Goal: Information Seeking & Learning: Find specific fact

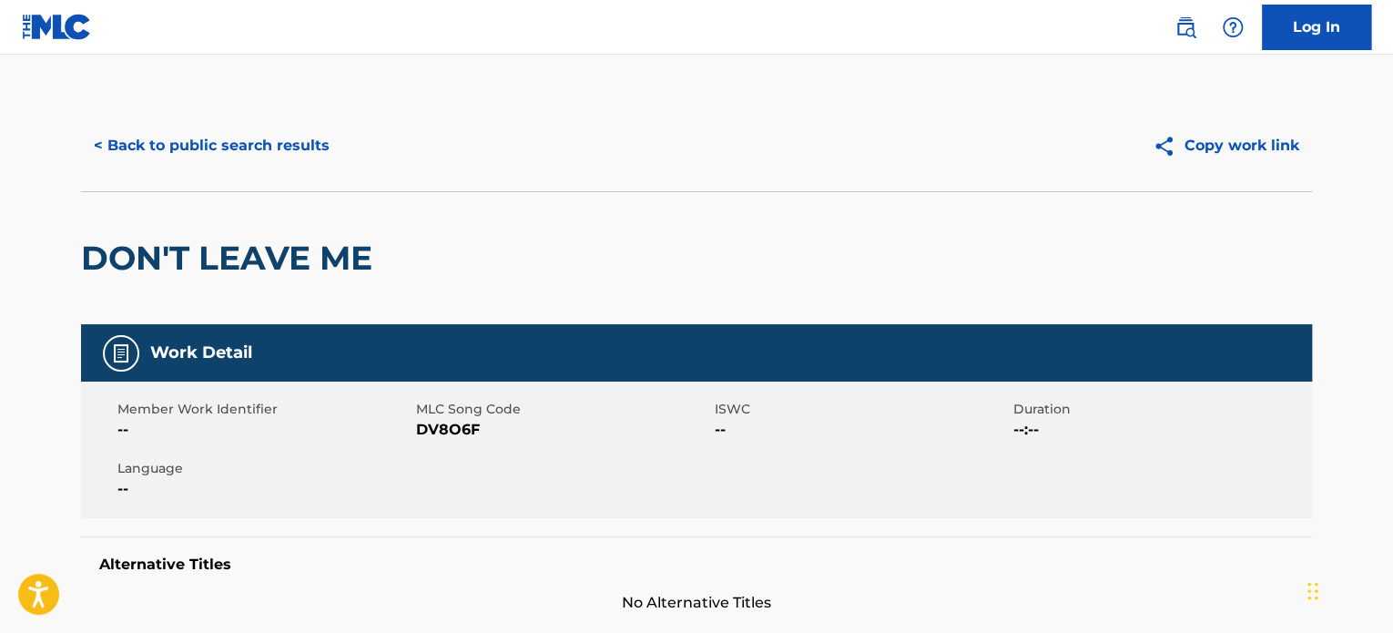
click at [274, 155] on button "< Back to public search results" at bounding box center [211, 146] width 261 height 46
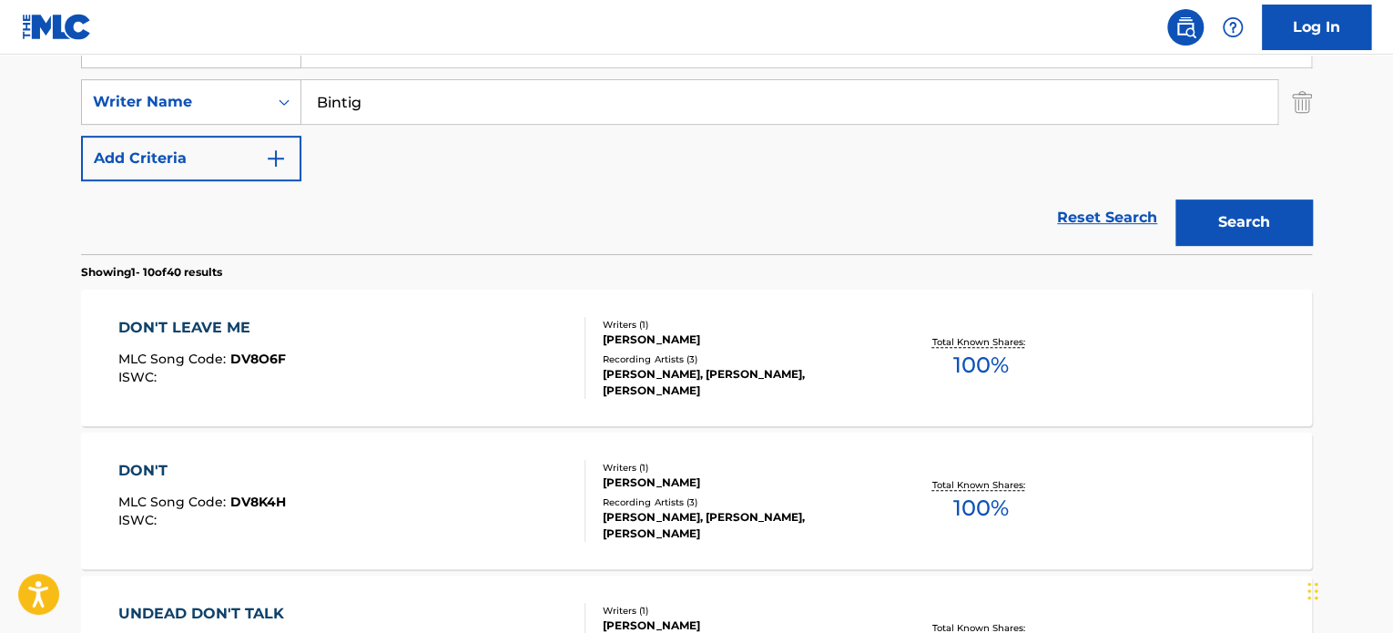
scroll to position [291, 0]
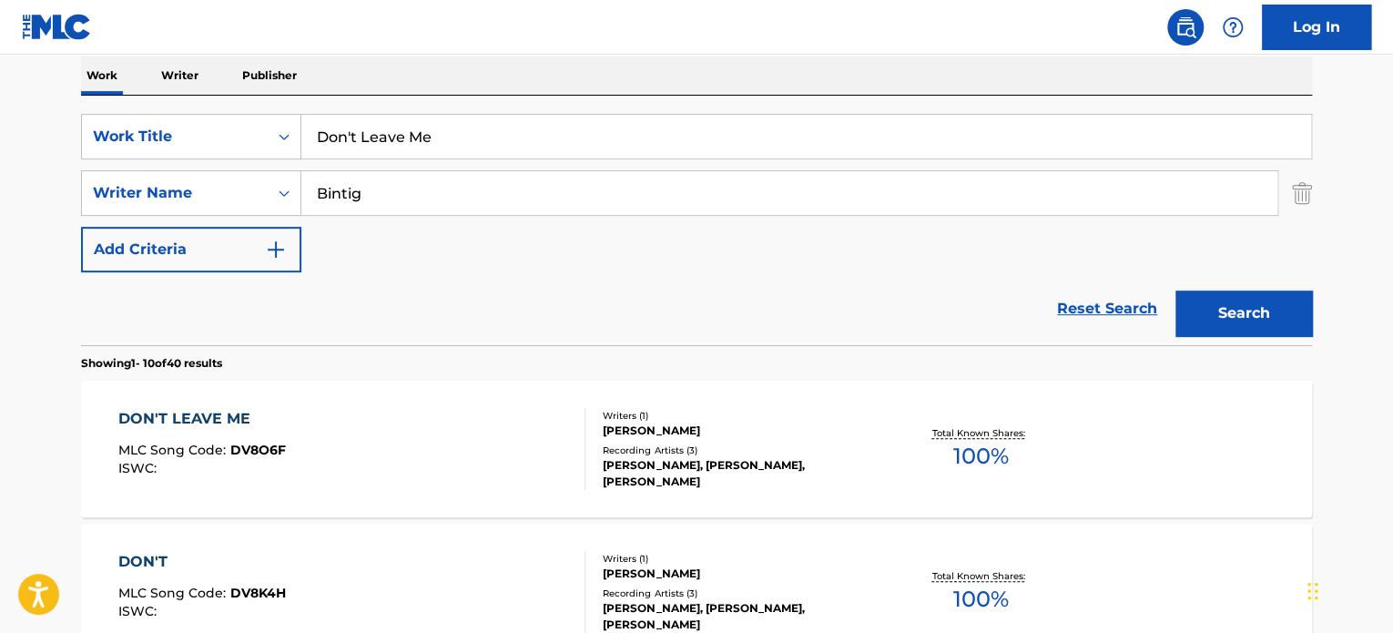
click at [407, 148] on input "Don't Leave Me" at bounding box center [806, 137] width 1010 height 44
click at [412, 141] on input "Don't Leave Me" at bounding box center [806, 137] width 1010 height 44
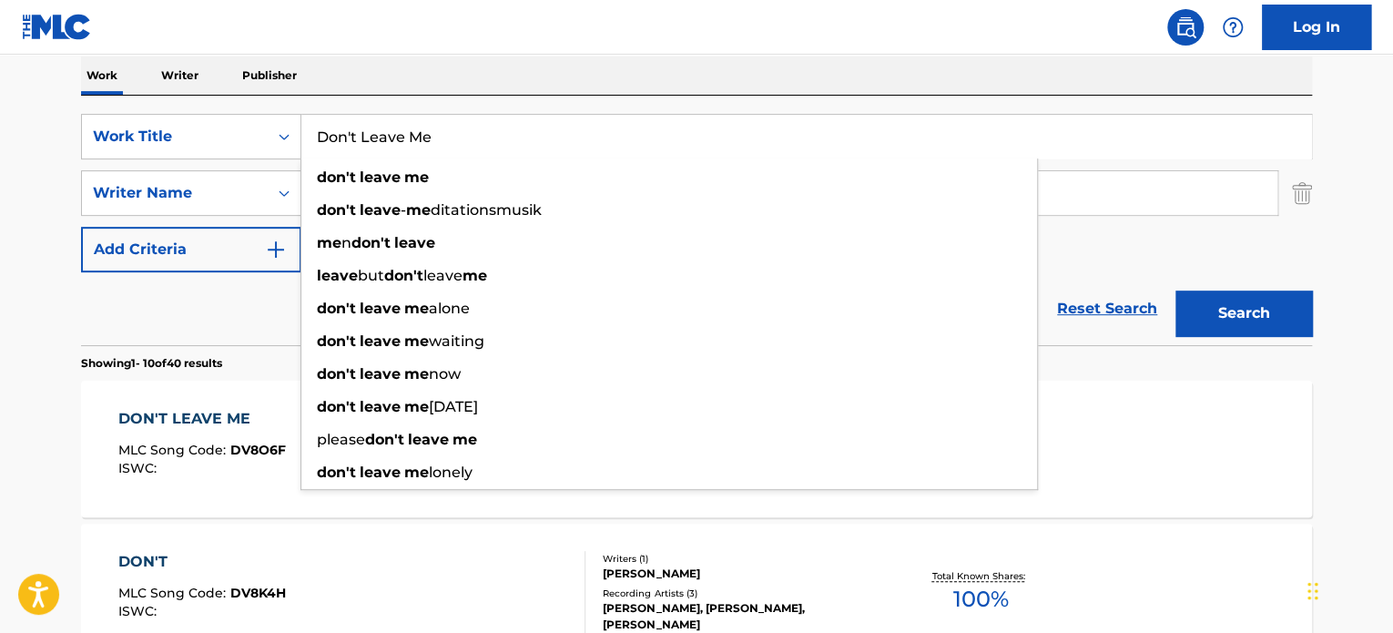
paste input "step"
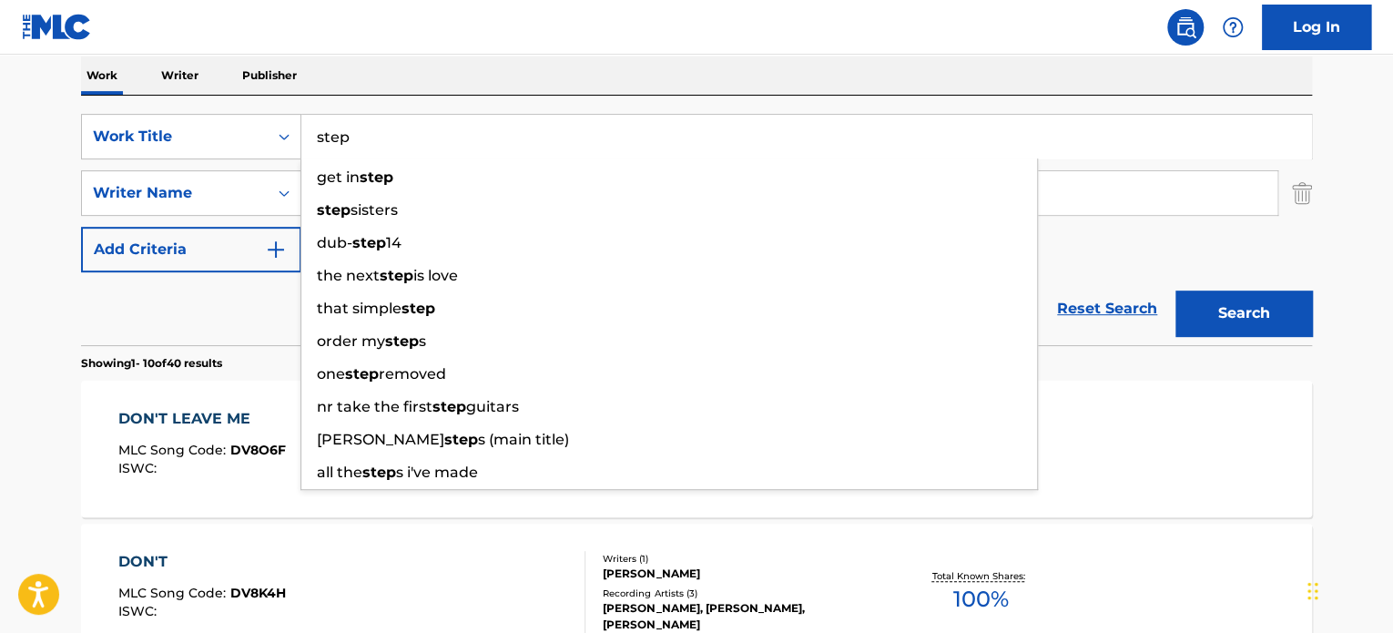
type input "step"
click at [241, 323] on div "Reset Search Search" at bounding box center [696, 308] width 1231 height 73
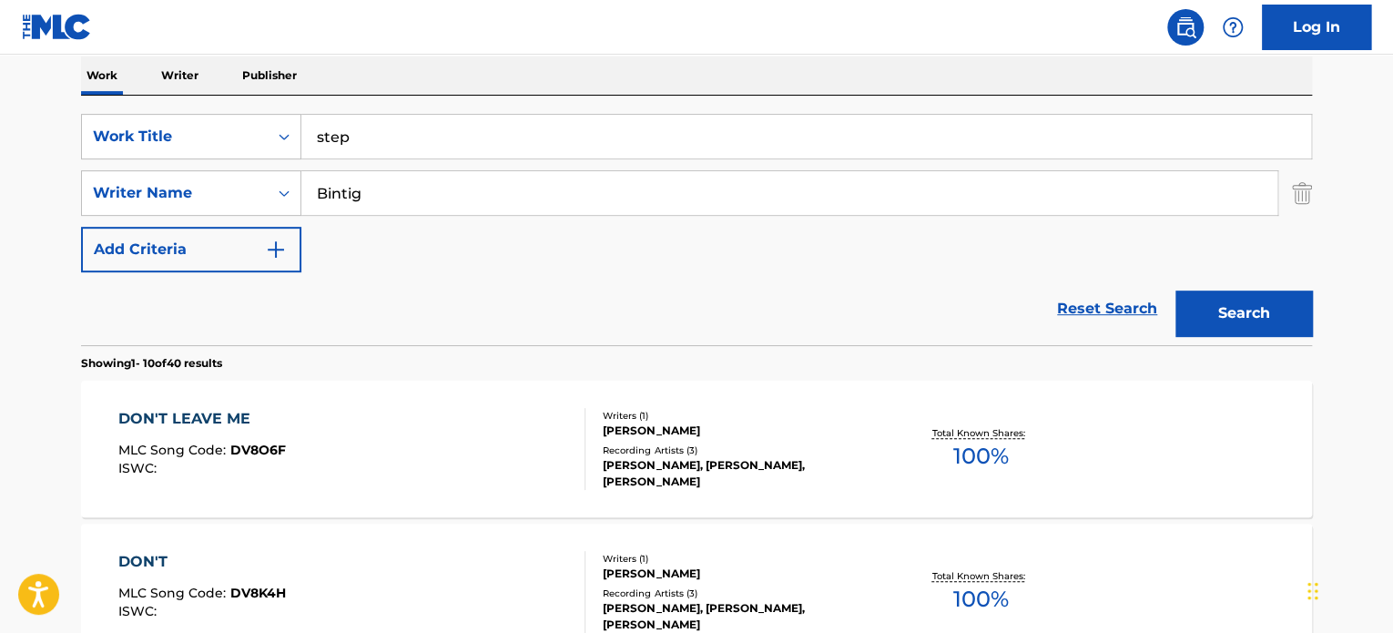
click at [372, 188] on input "Bintig" at bounding box center [789, 193] width 976 height 44
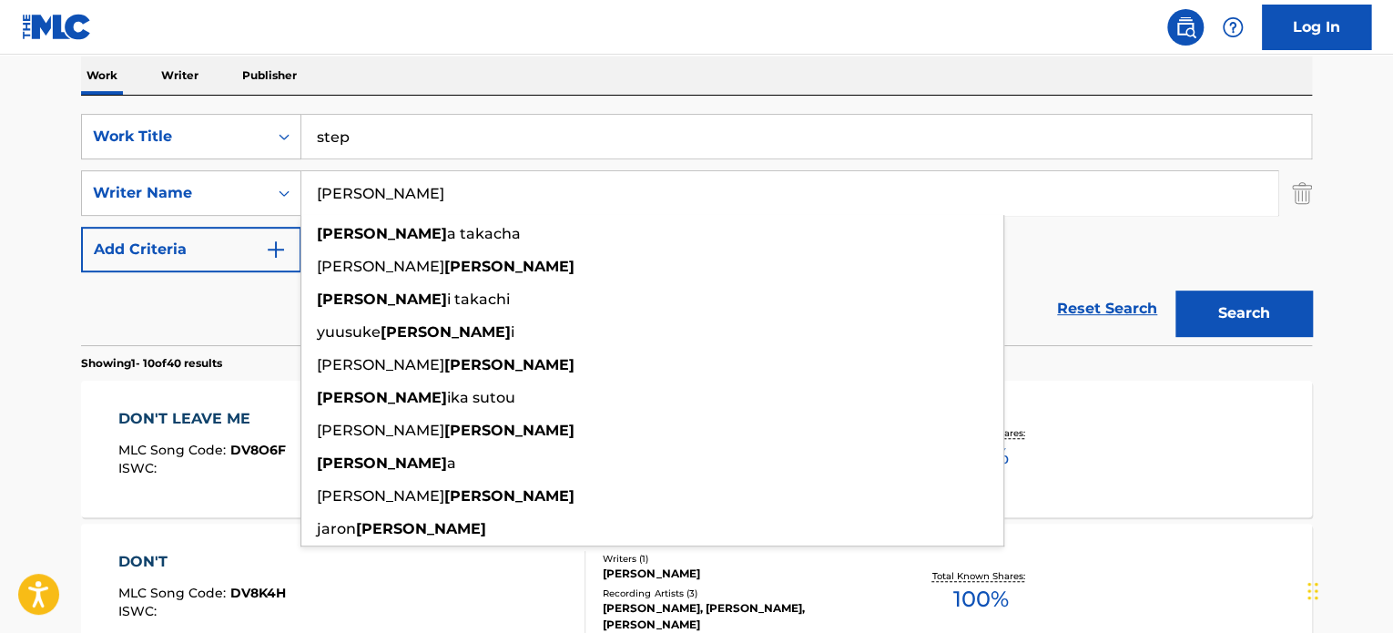
click at [372, 188] on input "[PERSON_NAME]" at bounding box center [789, 193] width 976 height 44
type input "[PERSON_NAME]"
click at [1222, 304] on button "Search" at bounding box center [1244, 314] width 137 height 46
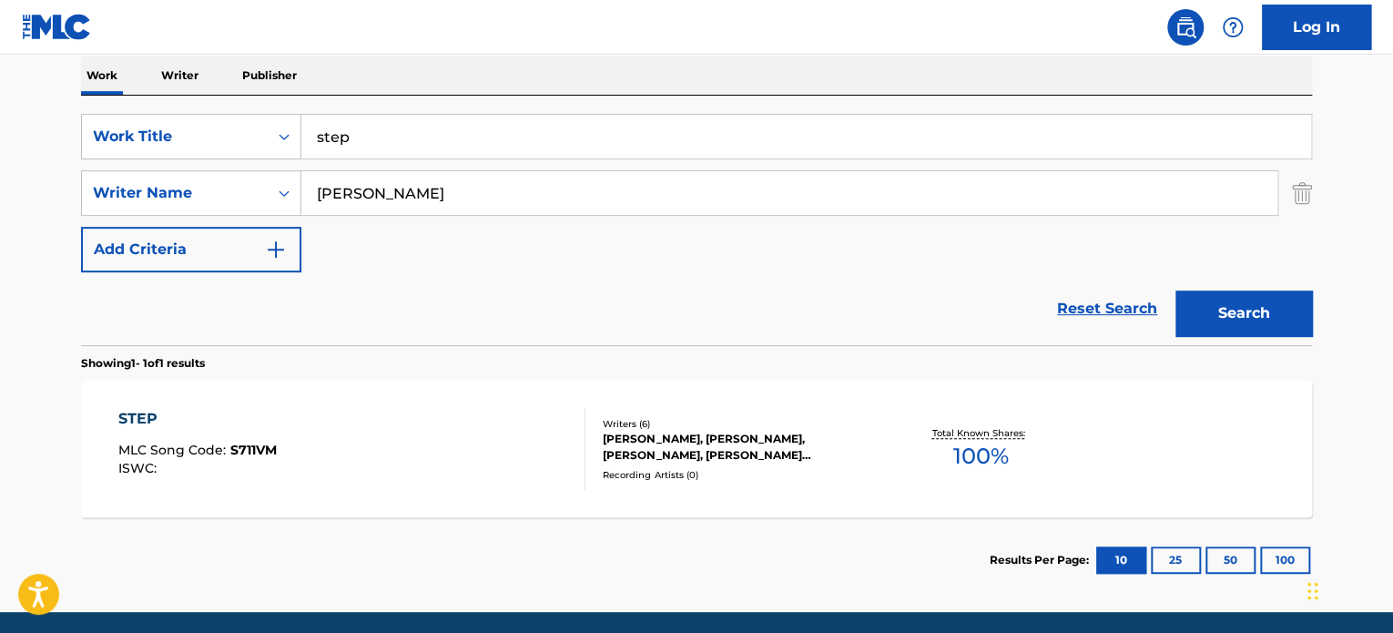
click at [430, 418] on div "STEP MLC Song Code : S711VM ISWC :" at bounding box center [352, 449] width 468 height 82
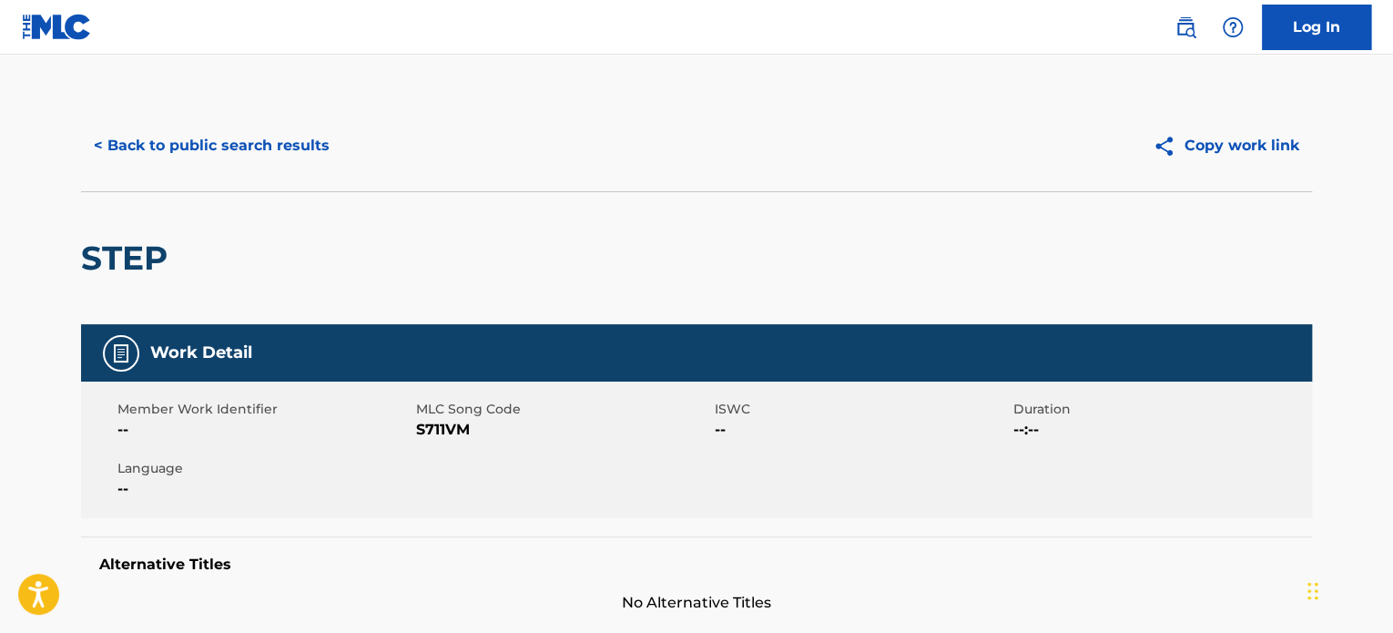
click at [270, 155] on button "< Back to public search results" at bounding box center [211, 146] width 261 height 46
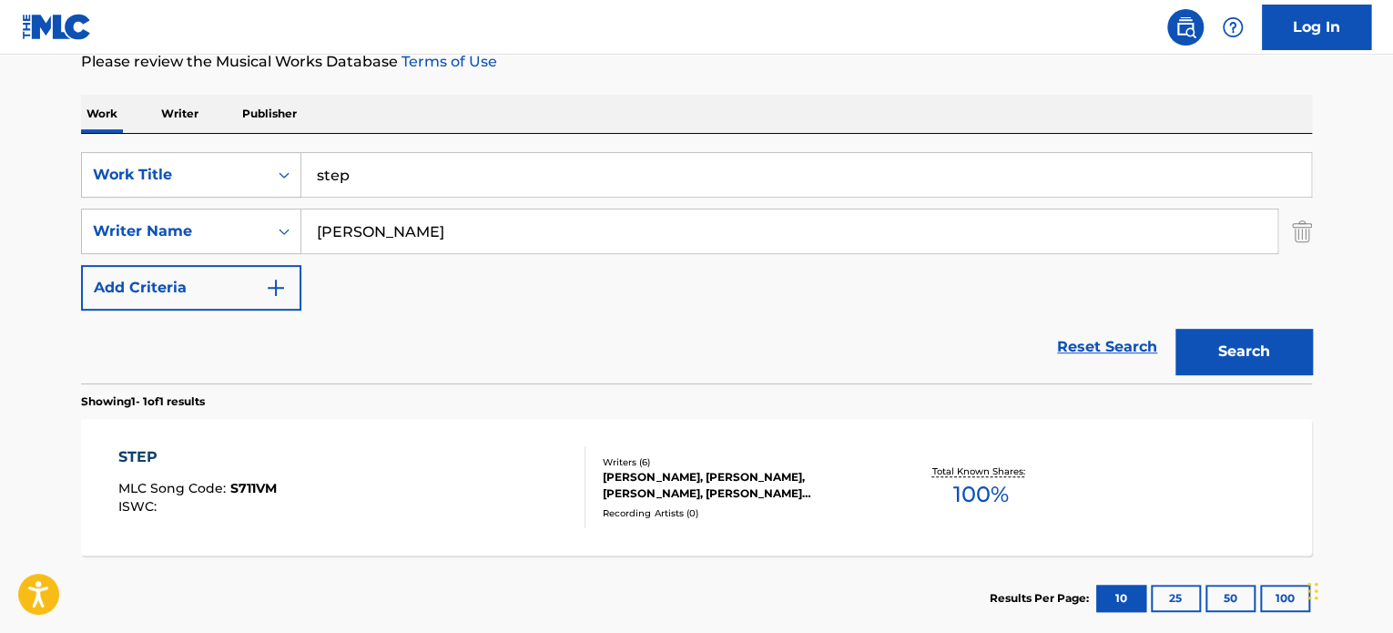
click at [379, 157] on input "step" at bounding box center [806, 175] width 1010 height 44
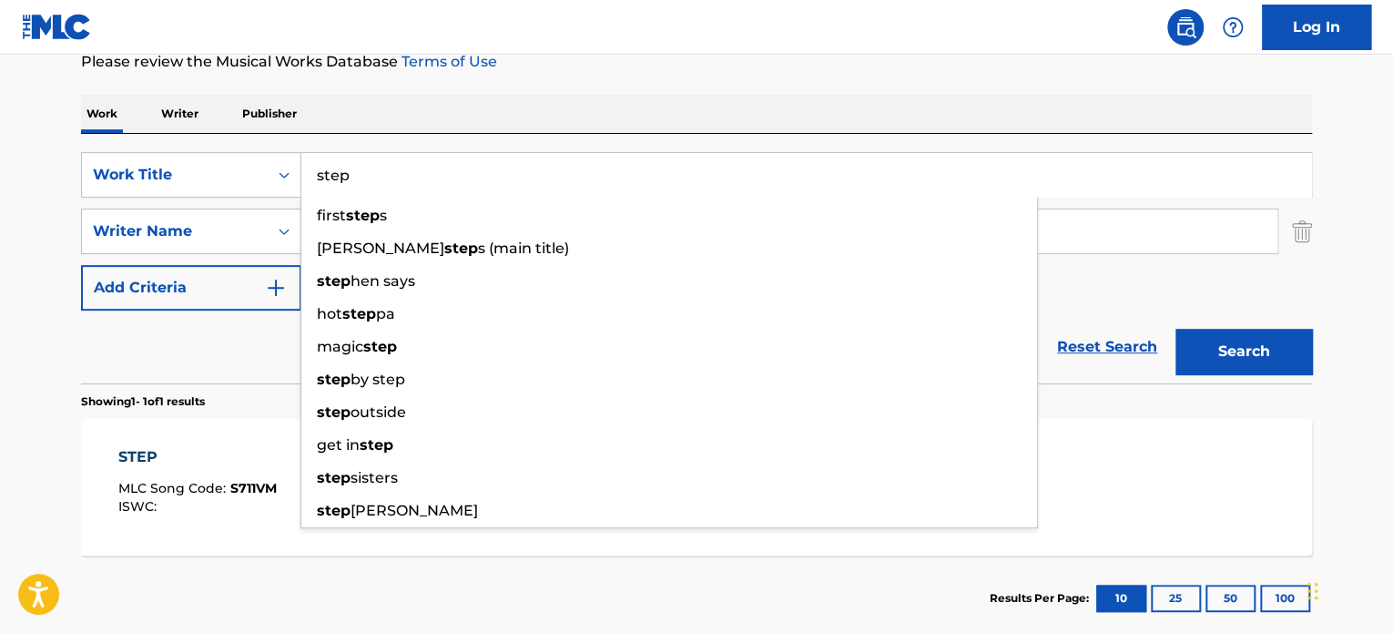
paste input "LET'S LIVE IT UP"
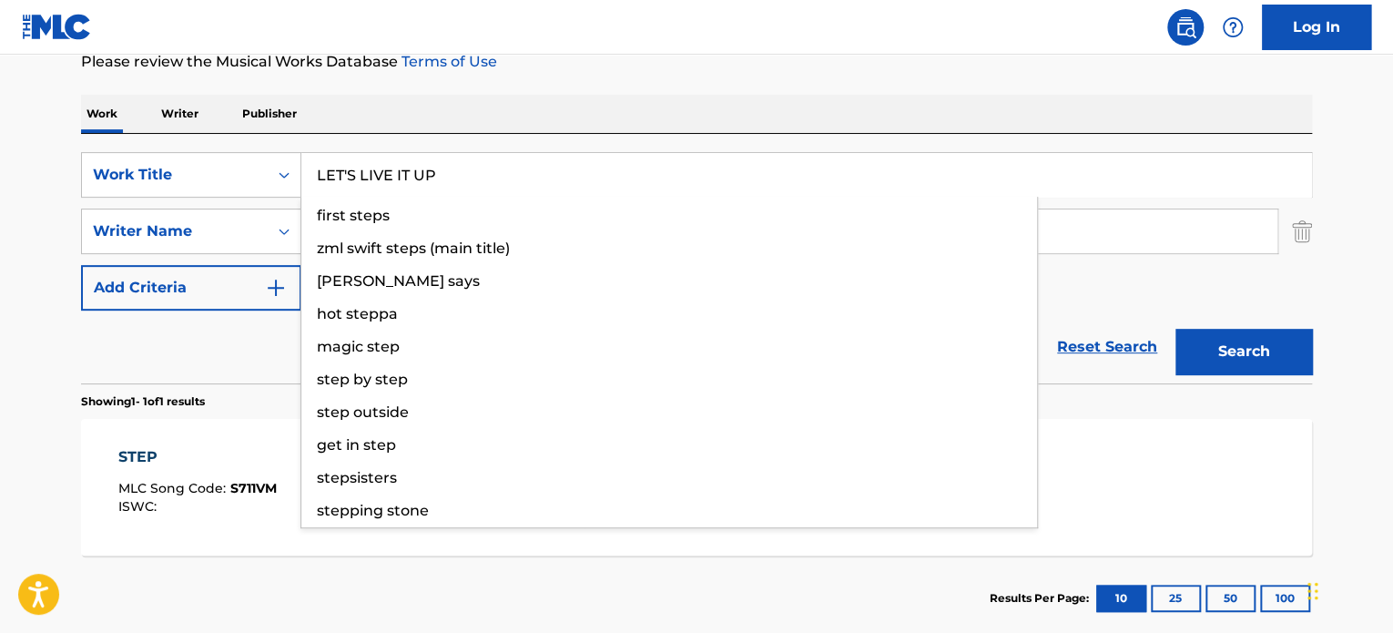
type input "LET'S LIVE IT UP"
click at [221, 367] on div "Reset Search Search" at bounding box center [696, 347] width 1231 height 73
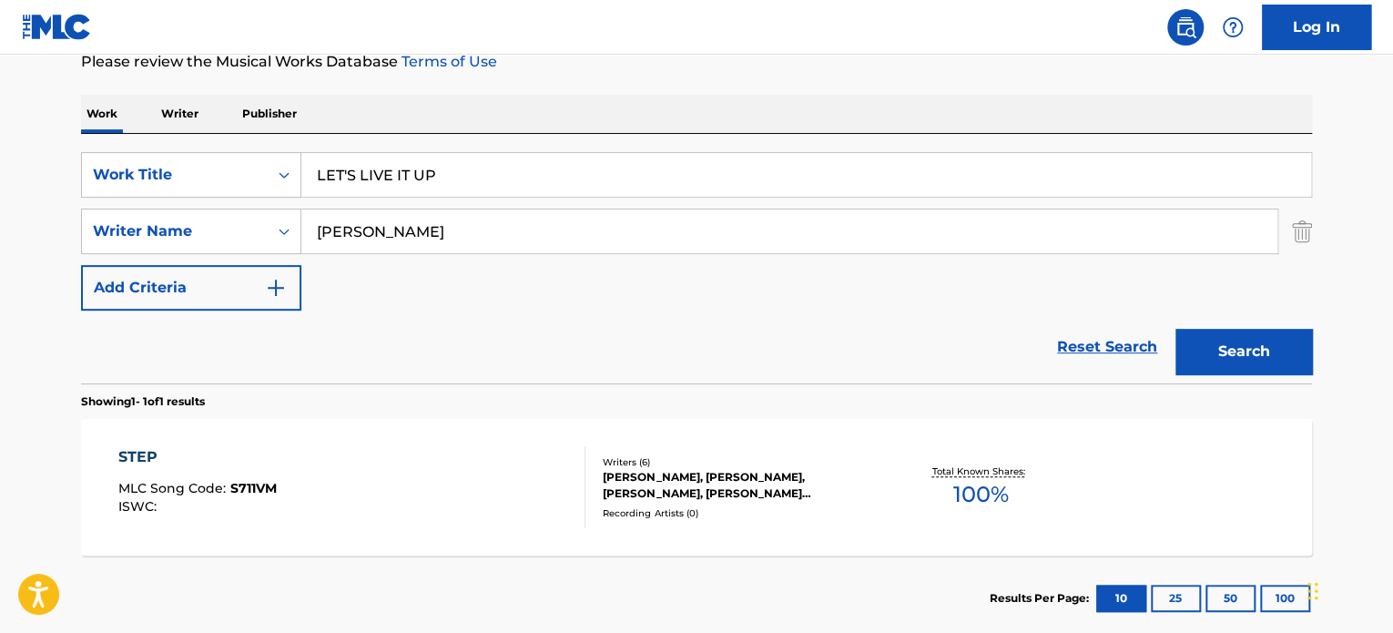
click at [387, 229] on input "[PERSON_NAME]" at bounding box center [789, 231] width 976 height 44
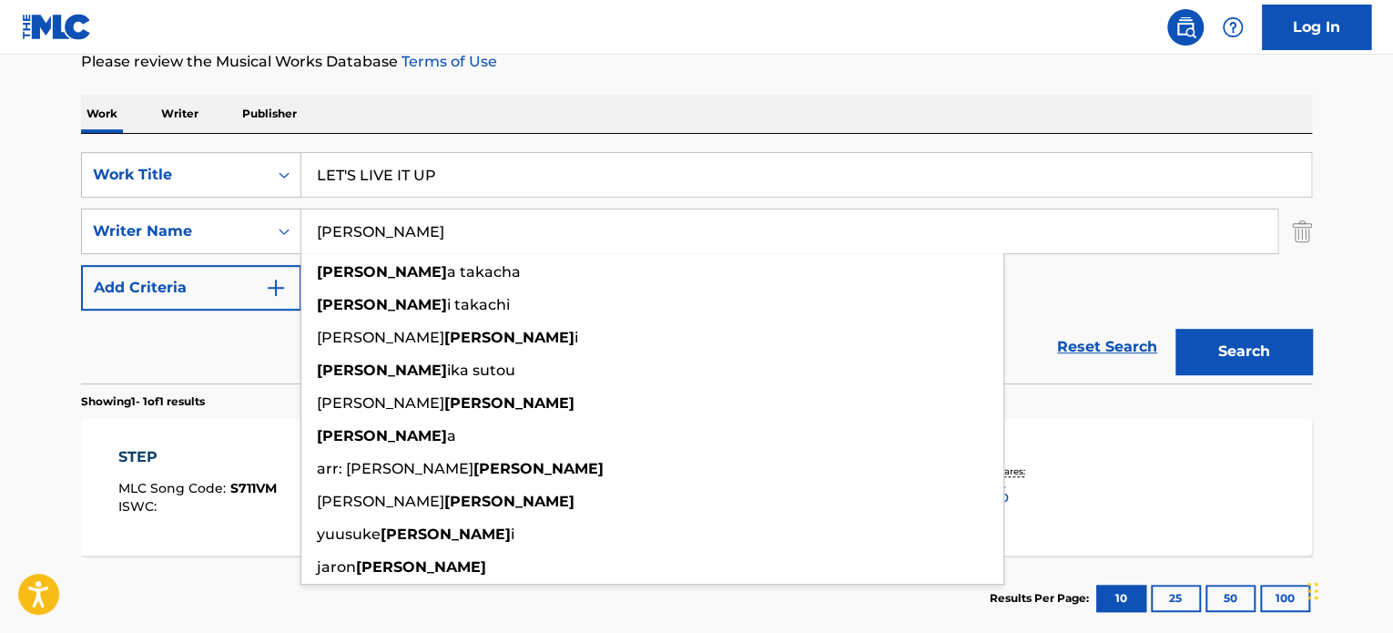
click at [387, 229] on input "[PERSON_NAME]" at bounding box center [789, 231] width 976 height 44
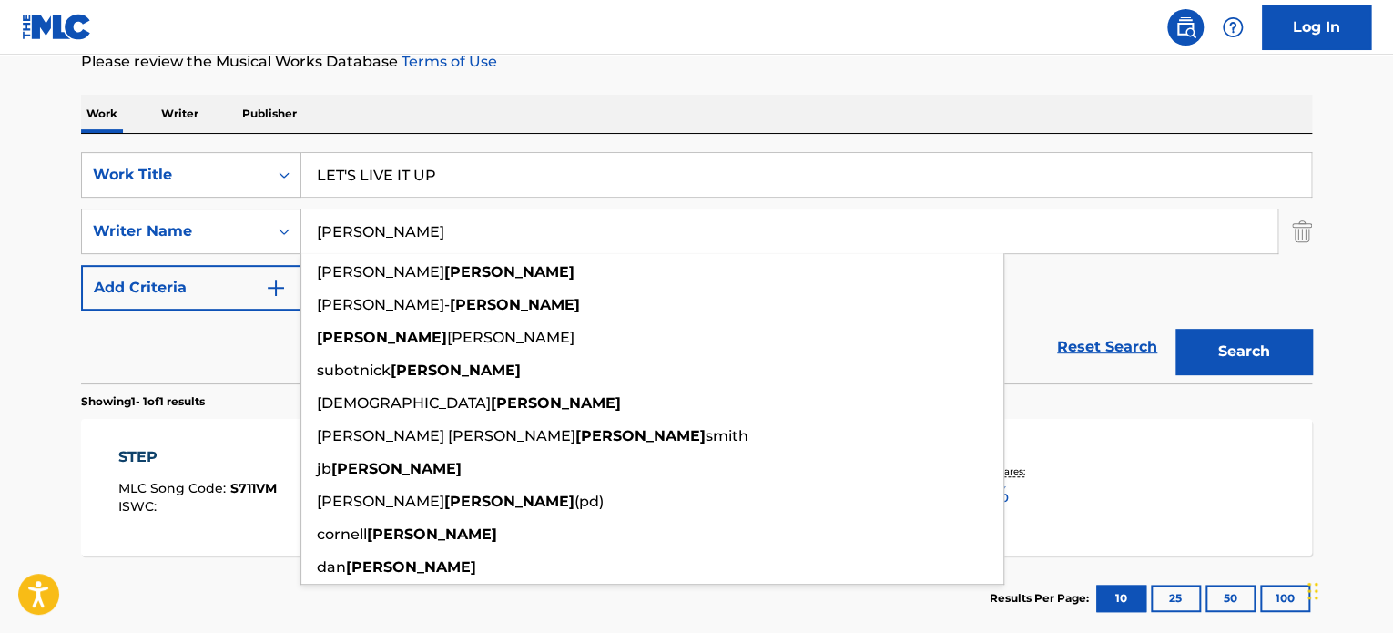
click at [387, 229] on input "[PERSON_NAME]" at bounding box center [789, 231] width 976 height 44
type input "[PERSON_NAME]"
click at [1237, 345] on button "Search" at bounding box center [1244, 352] width 137 height 46
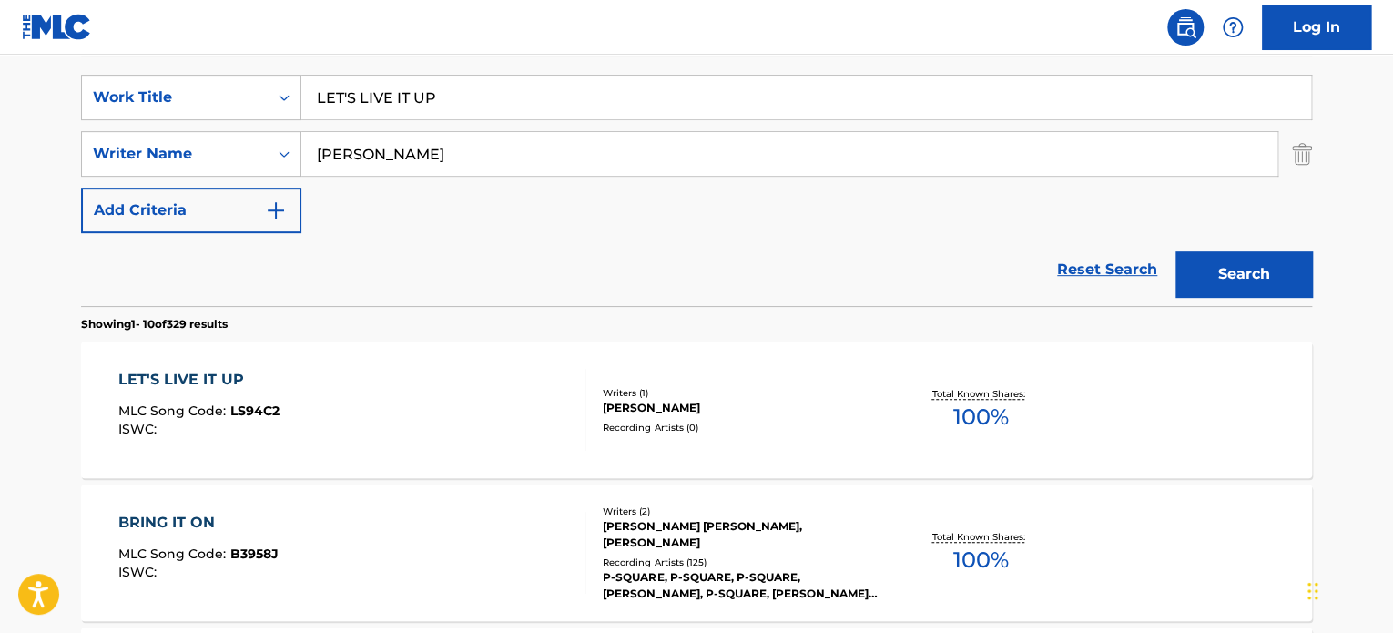
scroll to position [435, 0]
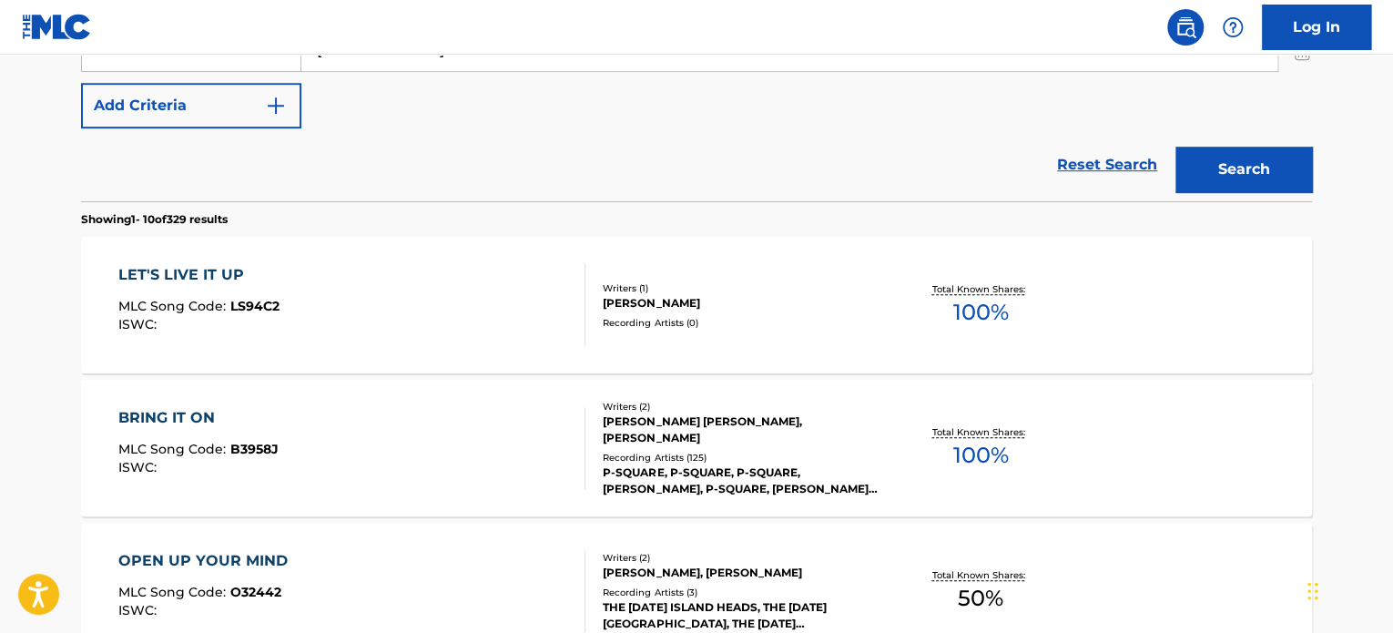
click at [447, 352] on div "LET'S LIVE IT UP MLC Song Code : LS94C2 ISWC : Writers ( 1 ) [PERSON_NAME] Reco…" at bounding box center [696, 305] width 1231 height 137
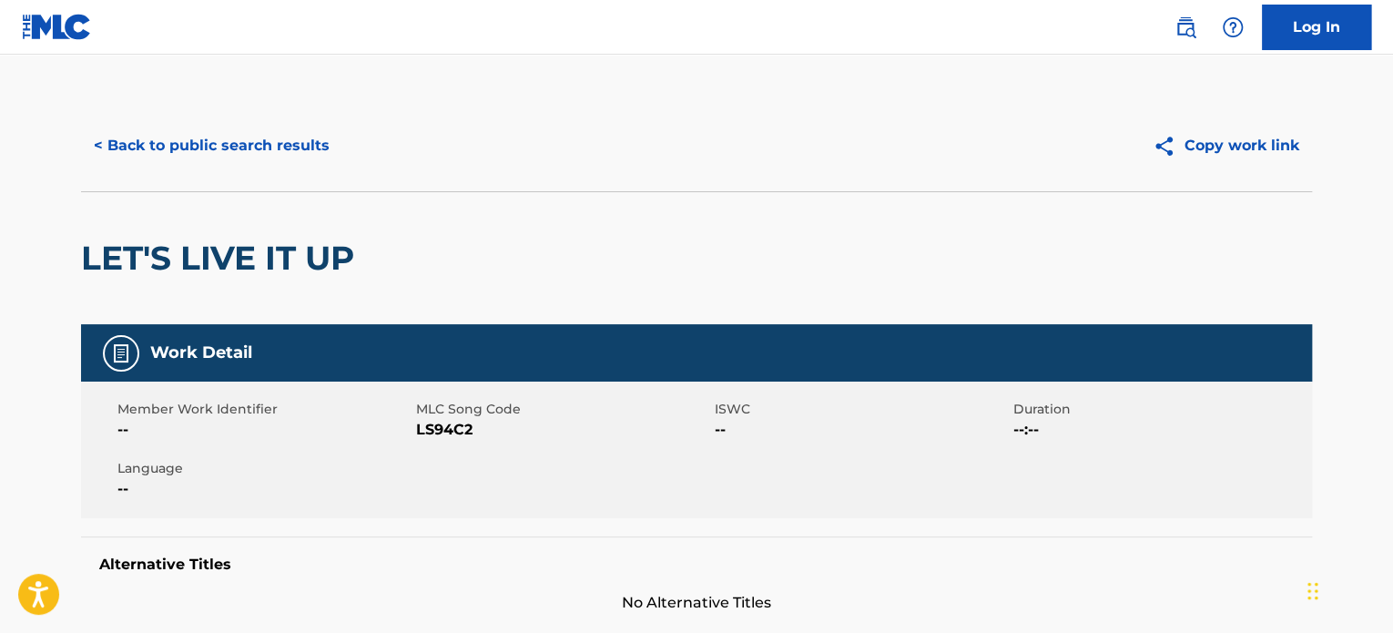
click at [217, 152] on button "< Back to public search results" at bounding box center [211, 146] width 261 height 46
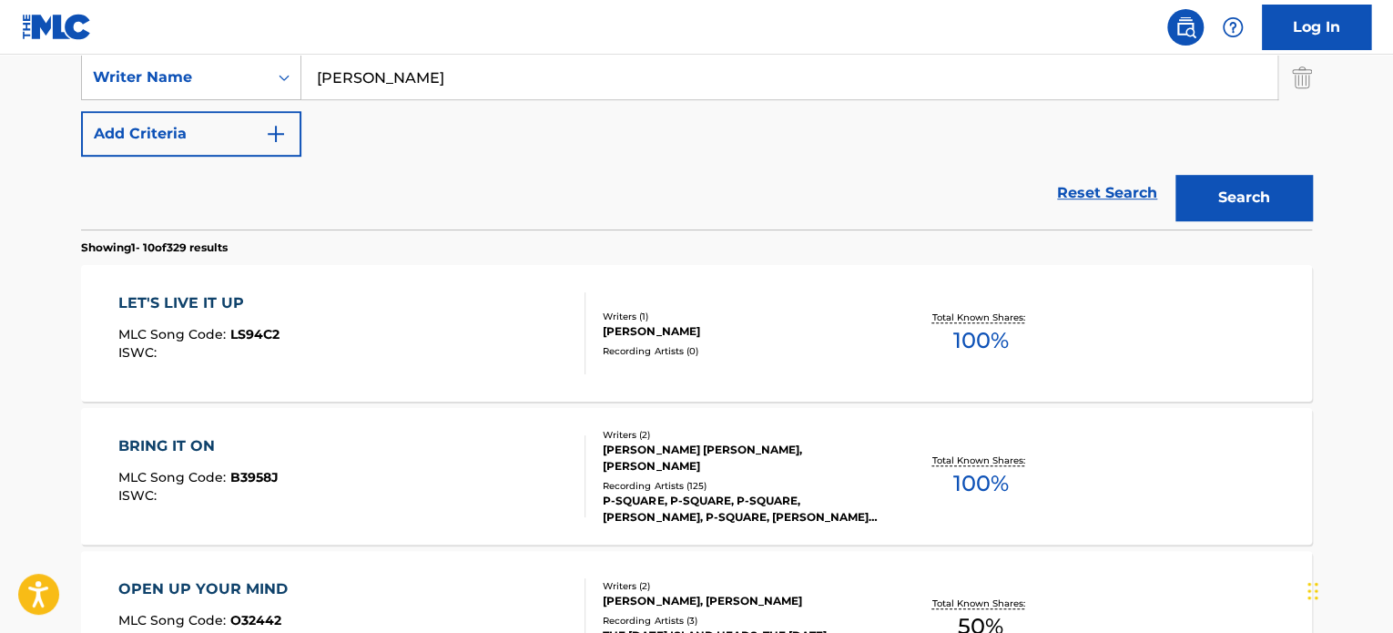
scroll to position [175, 0]
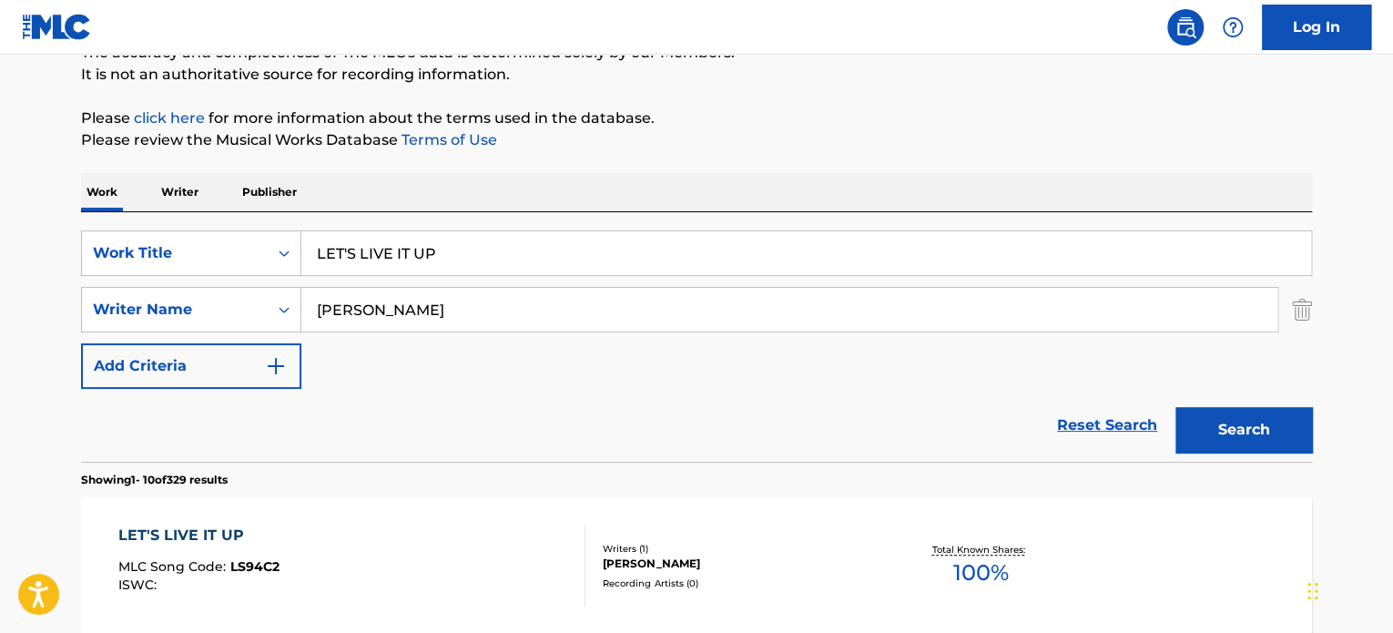
click at [374, 241] on input "LET'S LIVE IT UP" at bounding box center [806, 253] width 1010 height 44
paste input "THE VIEW"
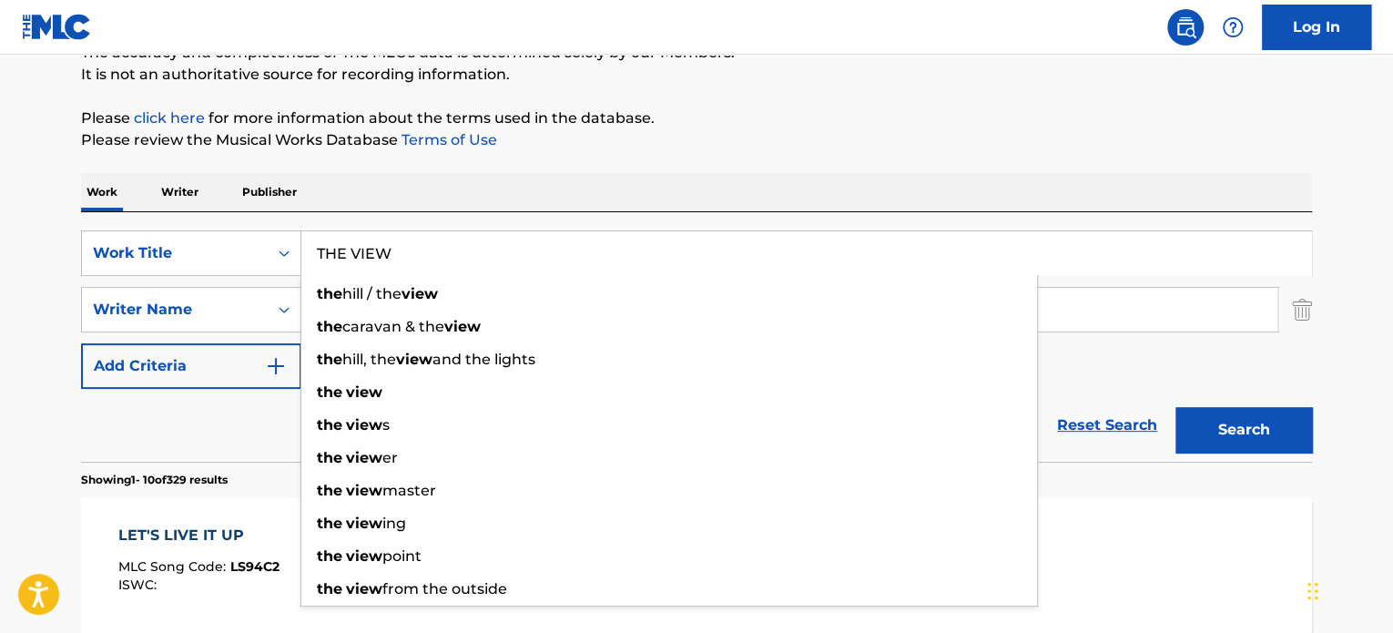
type input "THE VIEW"
click at [273, 419] on div "Reset Search Search" at bounding box center [696, 425] width 1231 height 73
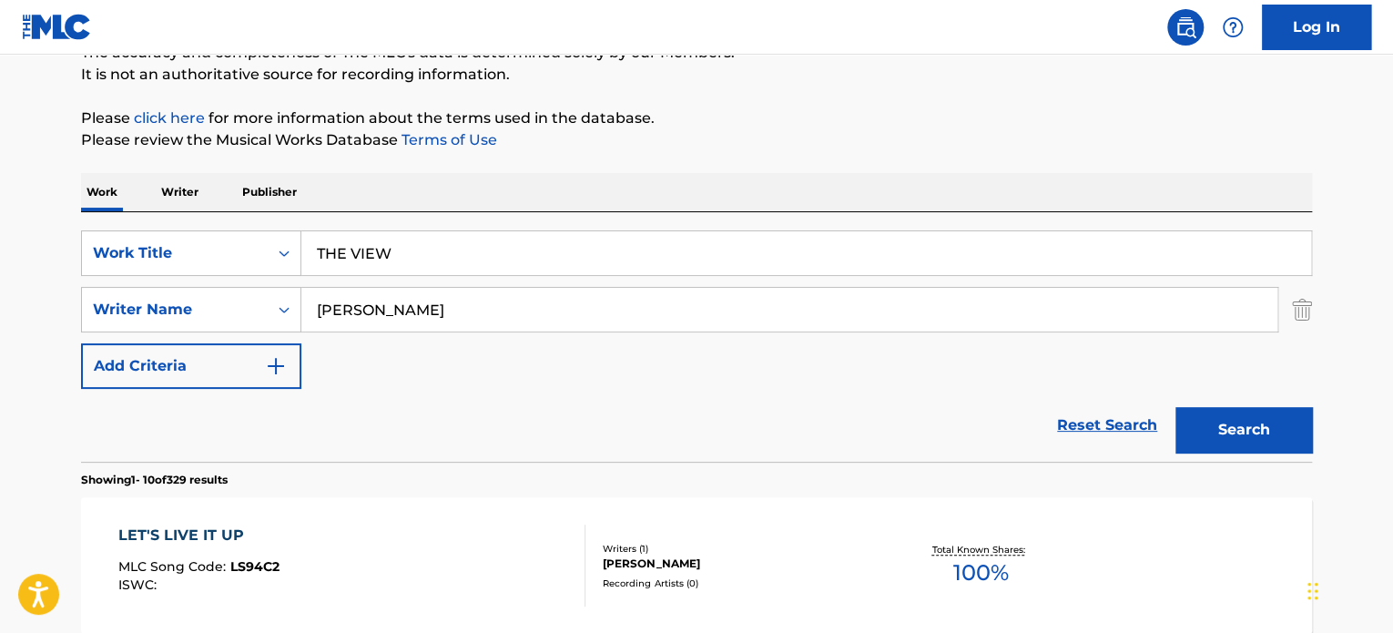
click at [373, 305] on input "[PERSON_NAME]" at bounding box center [789, 310] width 976 height 44
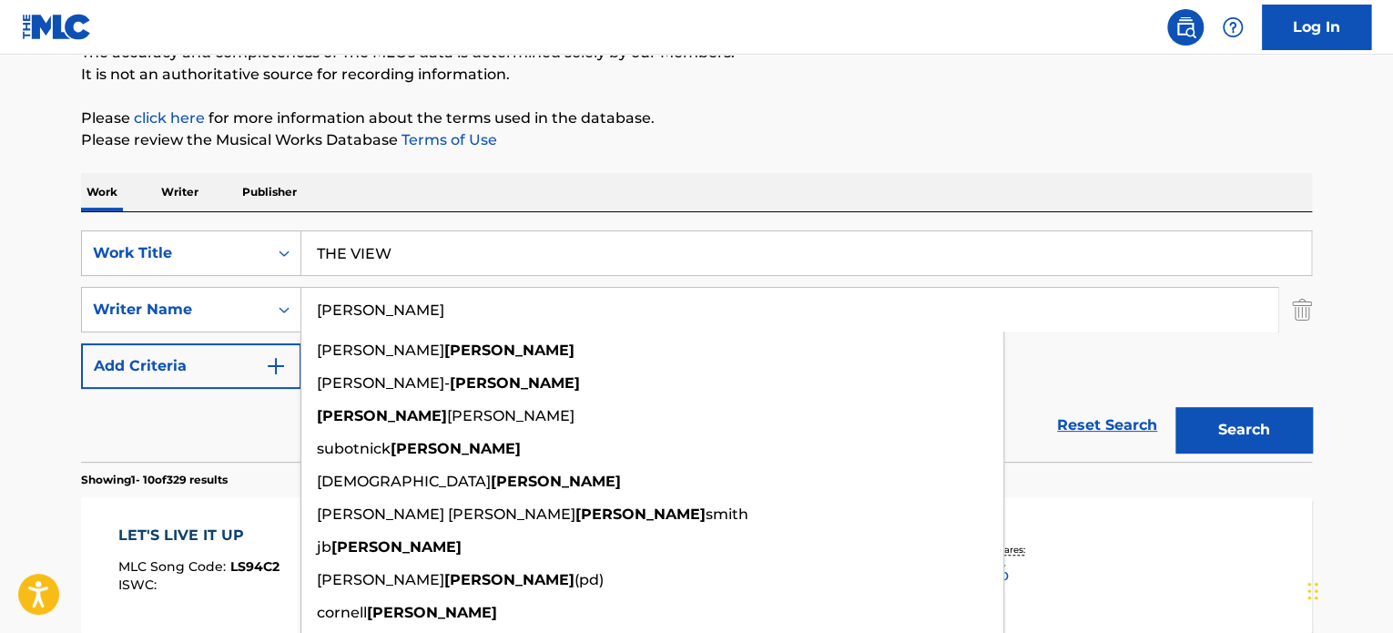
click at [373, 305] on input "[PERSON_NAME]" at bounding box center [789, 310] width 976 height 44
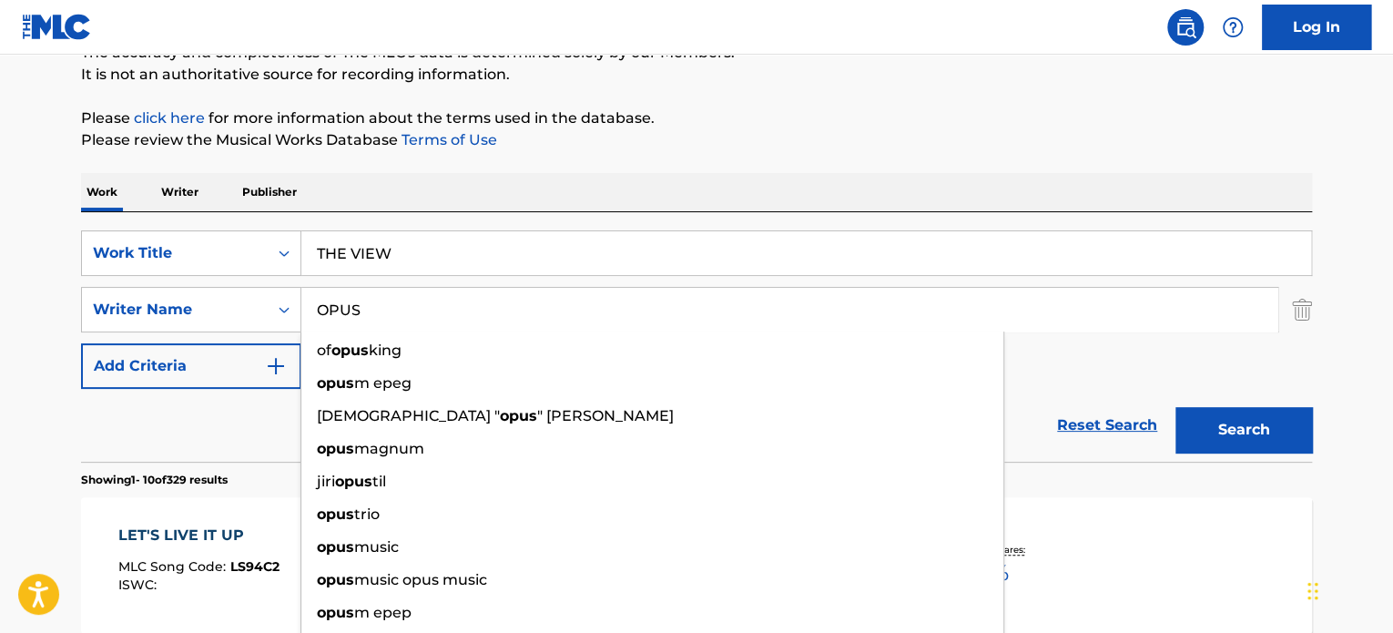
click at [373, 305] on input "OPUS" at bounding box center [789, 310] width 976 height 44
click at [1235, 428] on button "Search" at bounding box center [1244, 430] width 137 height 46
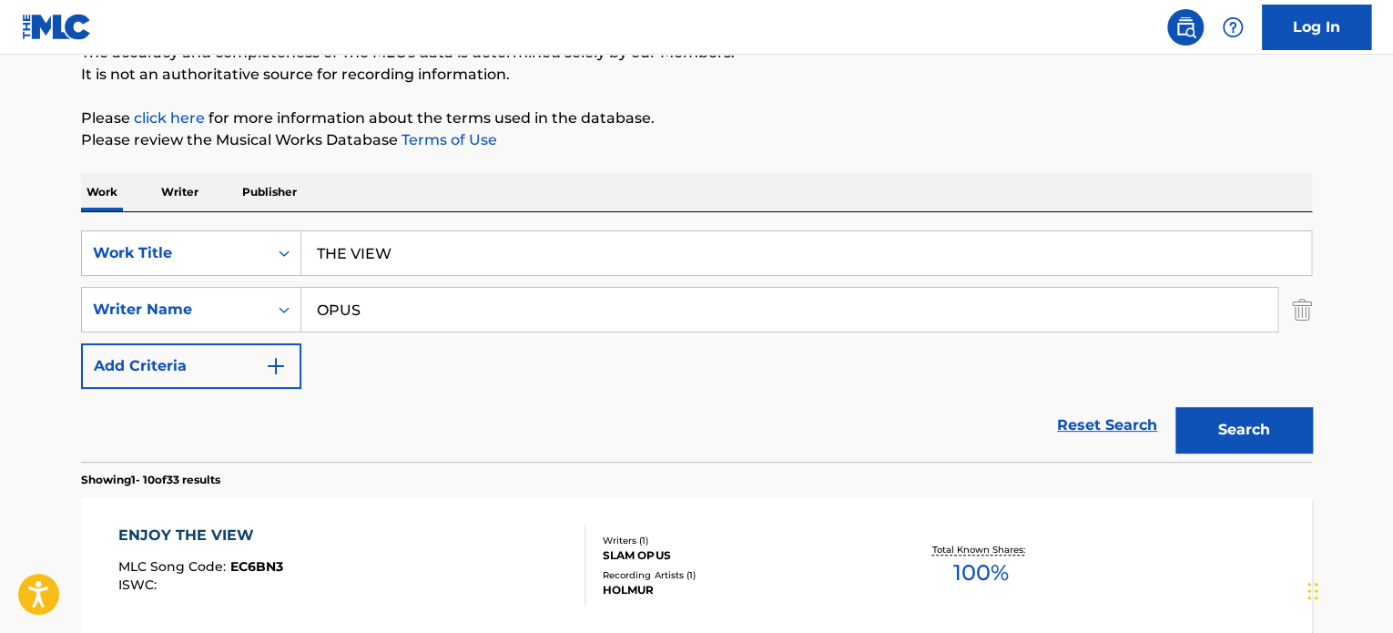
click at [481, 302] on input "OPUS" at bounding box center [789, 310] width 976 height 44
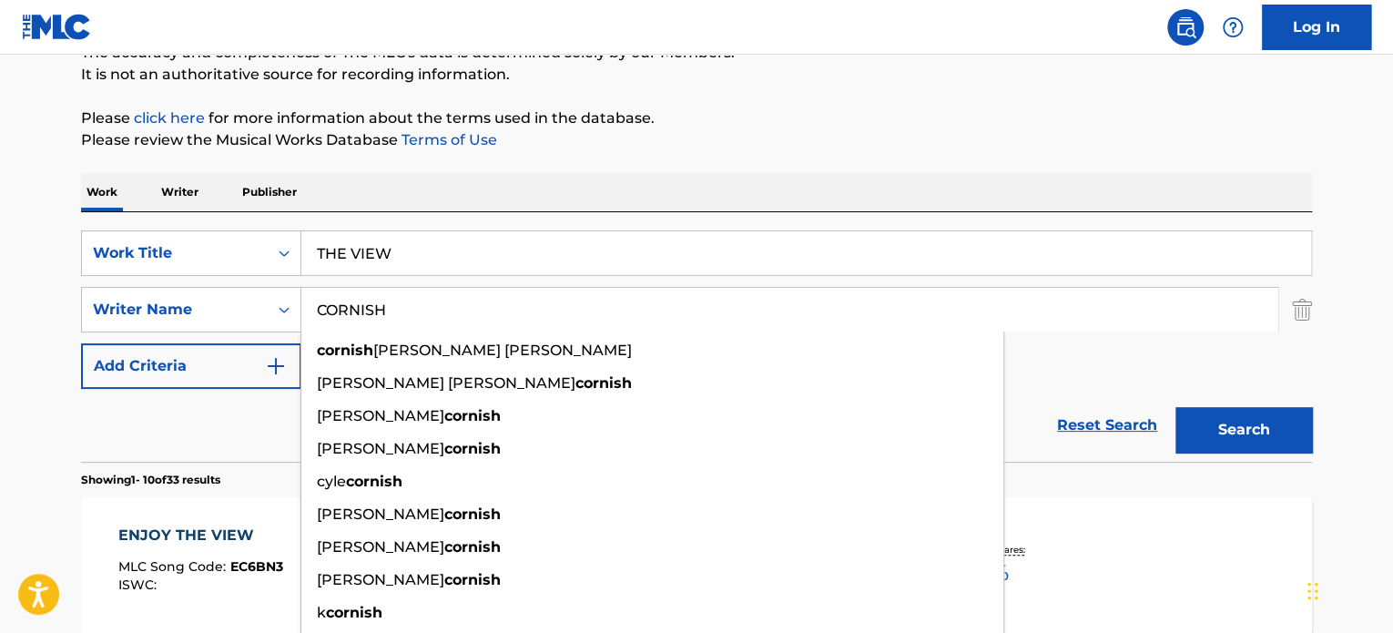
type input "CORNISH"
click at [1176, 407] on button "Search" at bounding box center [1244, 430] width 137 height 46
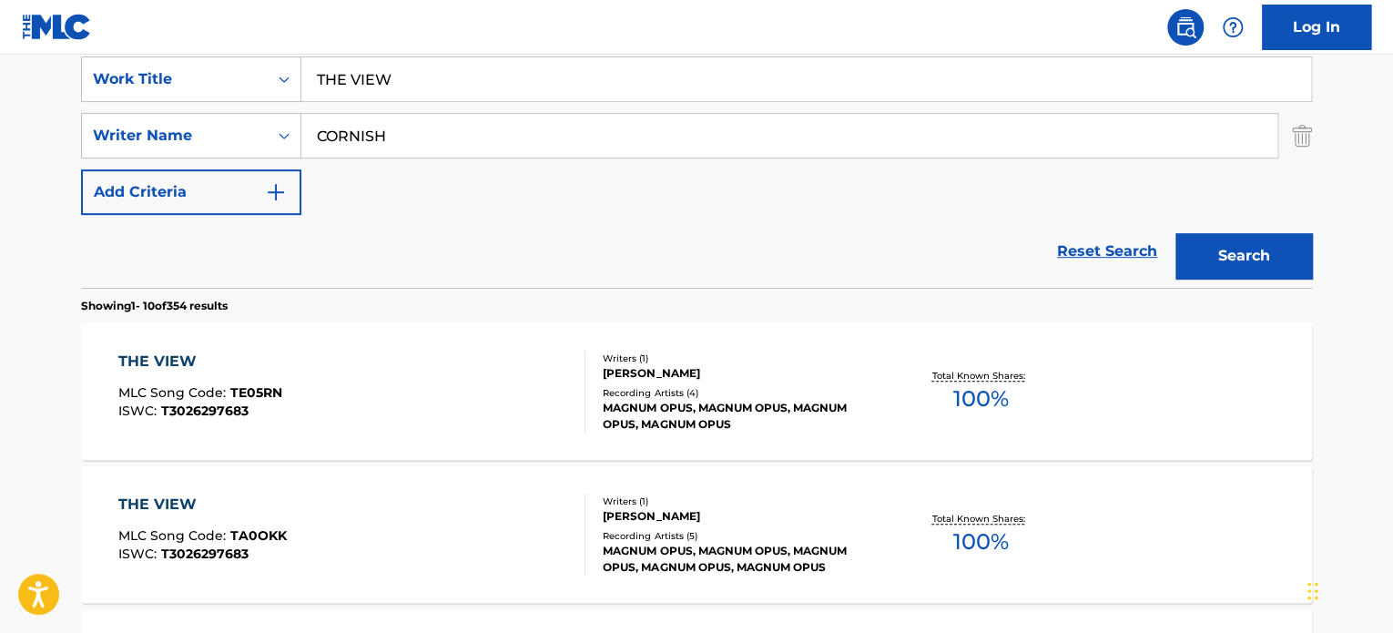
scroll to position [357, 0]
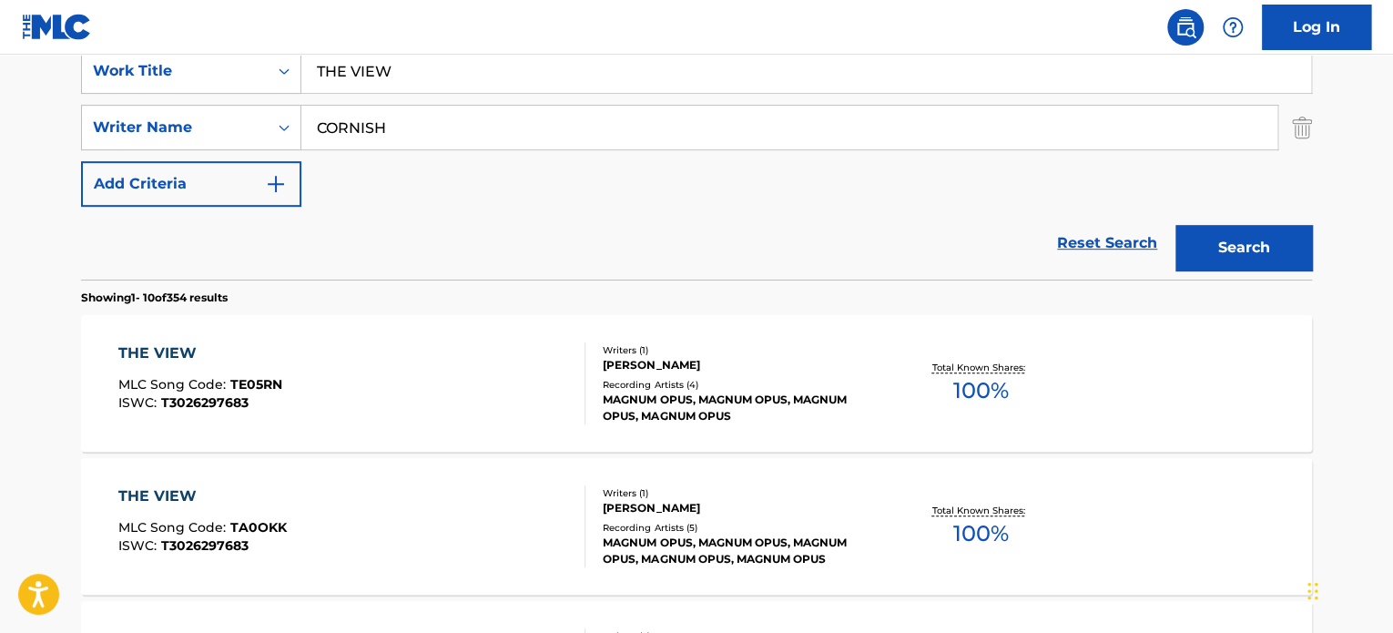
click at [459, 374] on div "THE VIEW MLC Song Code : TE05RN ISWC : T3026297683" at bounding box center [352, 383] width 468 height 82
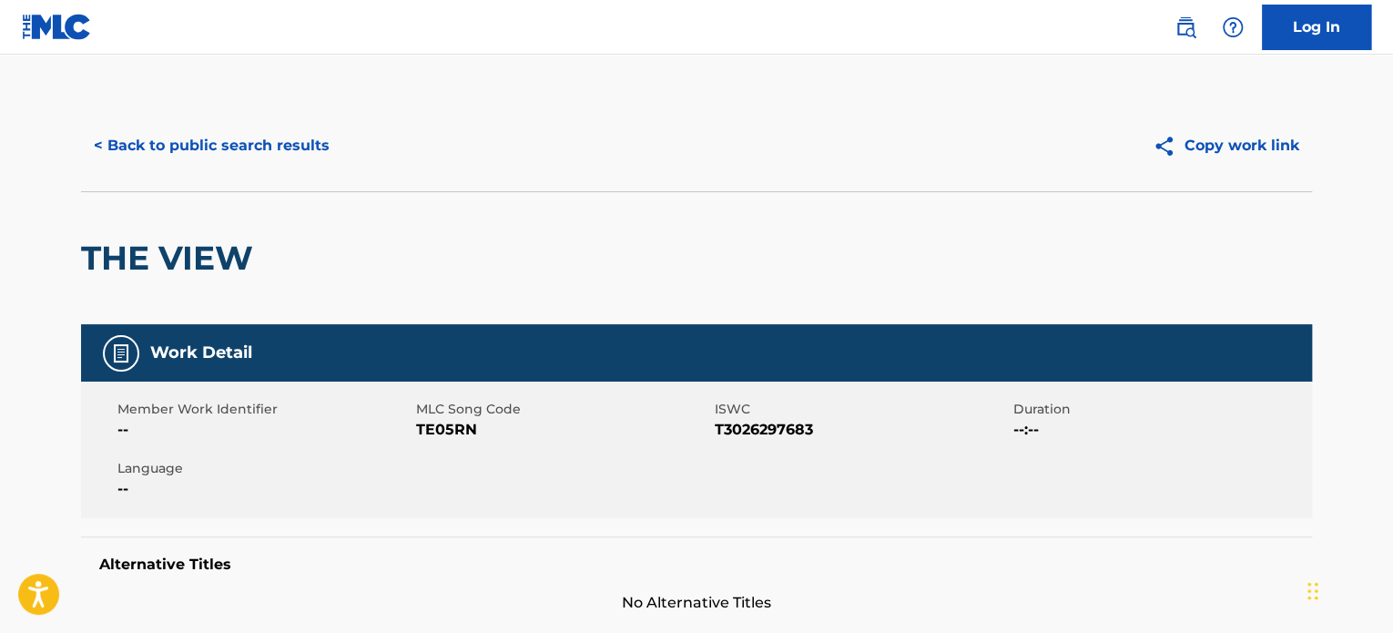
click at [314, 147] on button "< Back to public search results" at bounding box center [211, 146] width 261 height 46
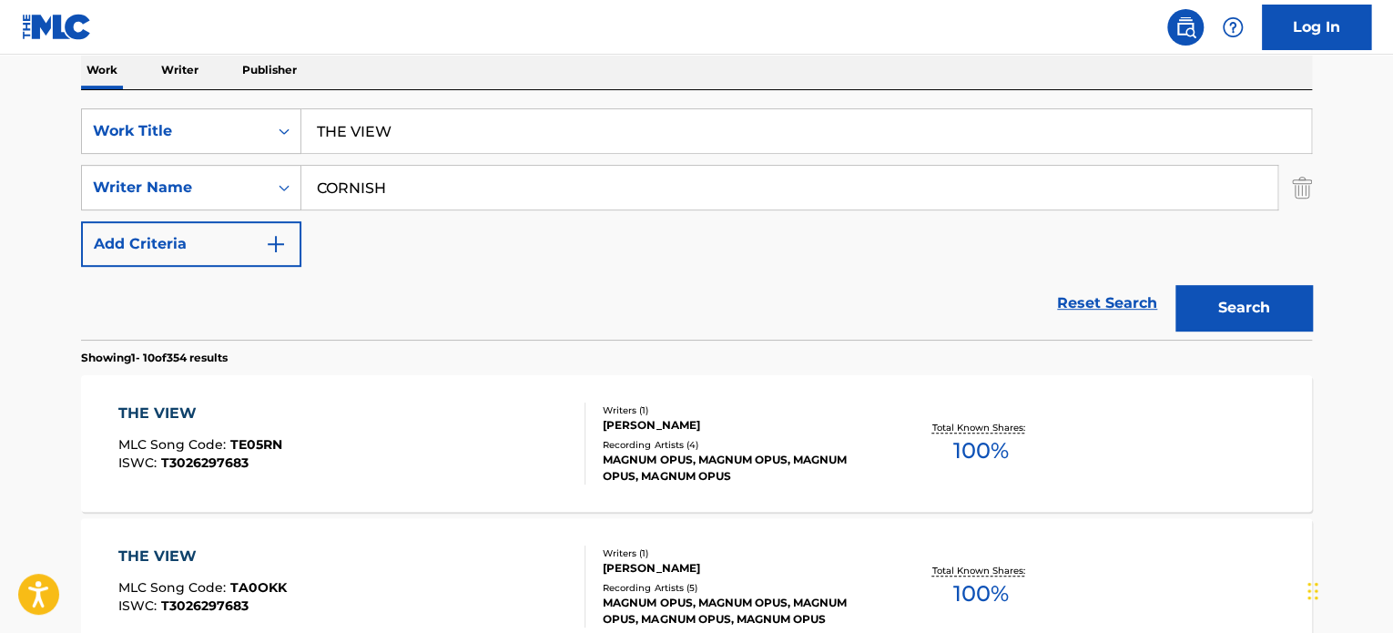
scroll to position [266, 0]
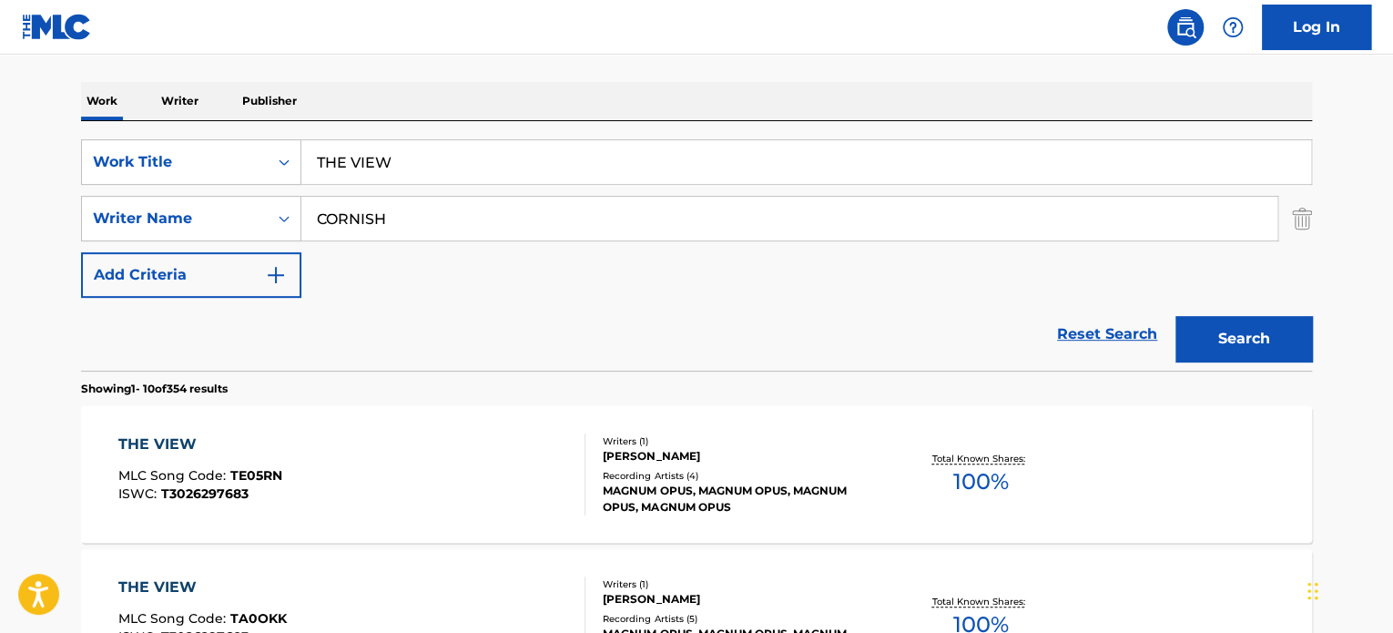
click at [403, 157] on input "THE VIEW" at bounding box center [806, 162] width 1010 height 44
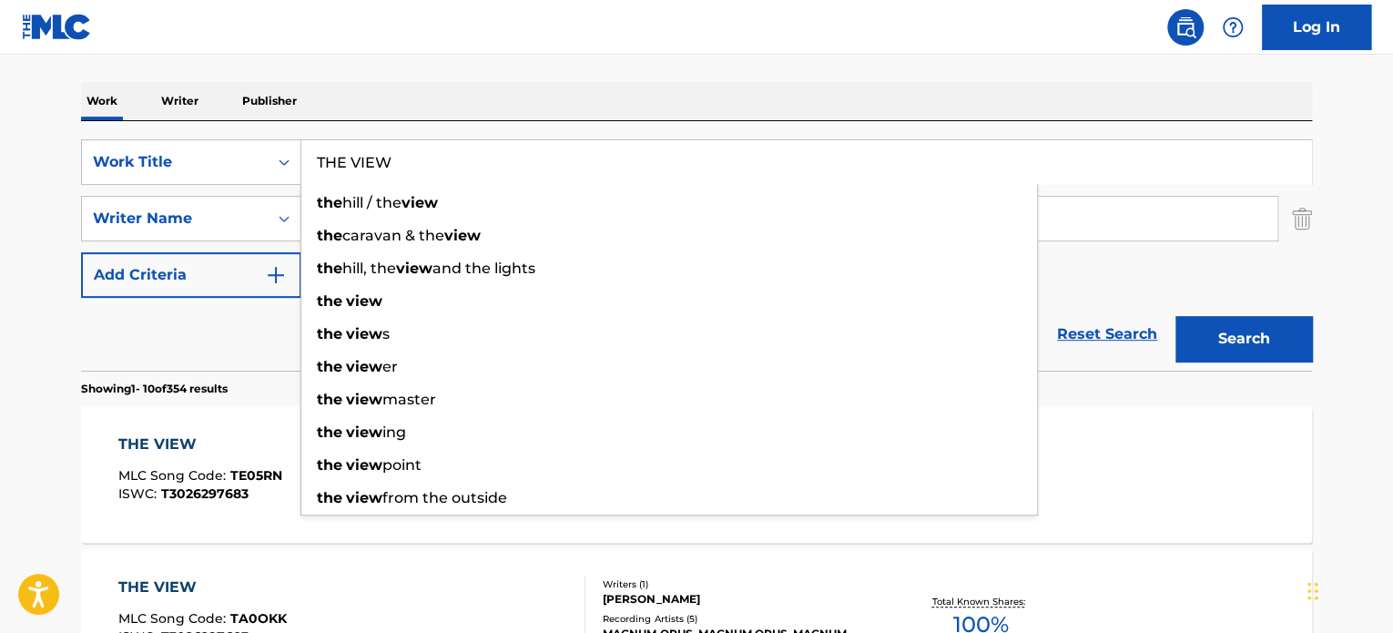
paste input "BIGGER PICTURE"
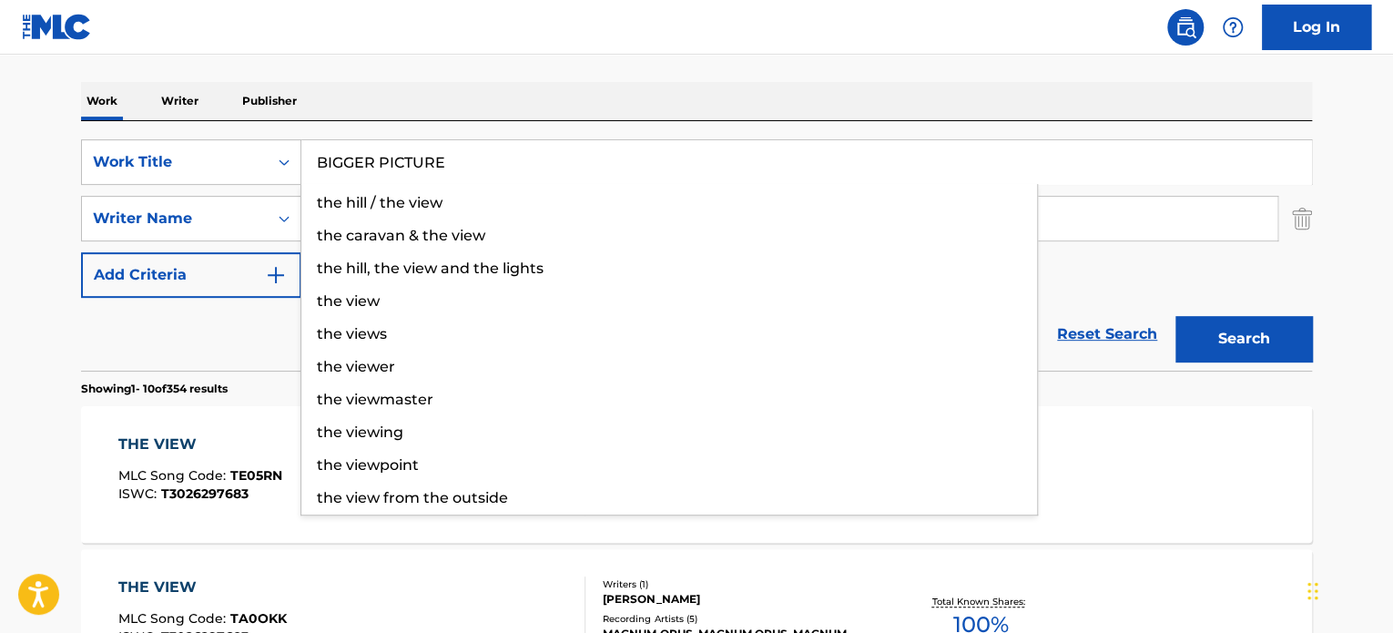
type input "BIGGER PICTURE"
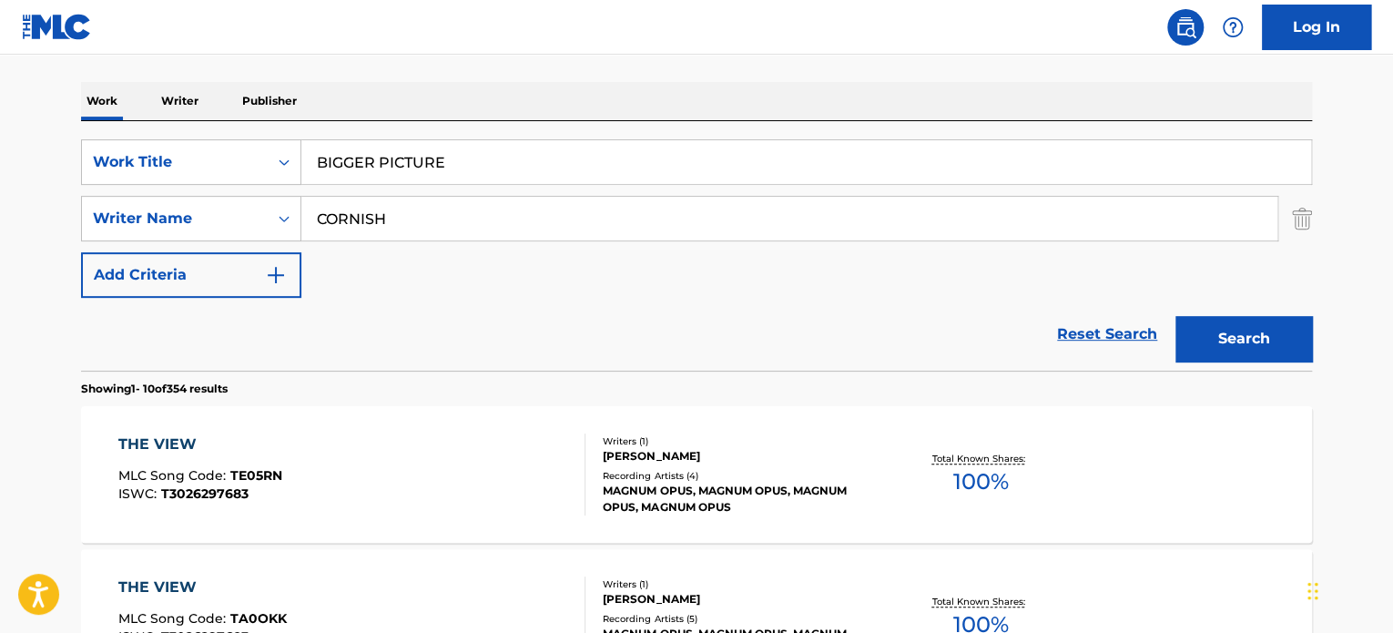
drag, startPoint x: 237, startPoint y: 345, endPoint x: 342, endPoint y: 252, distance: 140.0
click at [243, 342] on div "Reset Search Search" at bounding box center [696, 334] width 1231 height 73
click at [368, 218] on input "CORNISH" at bounding box center [789, 219] width 976 height 44
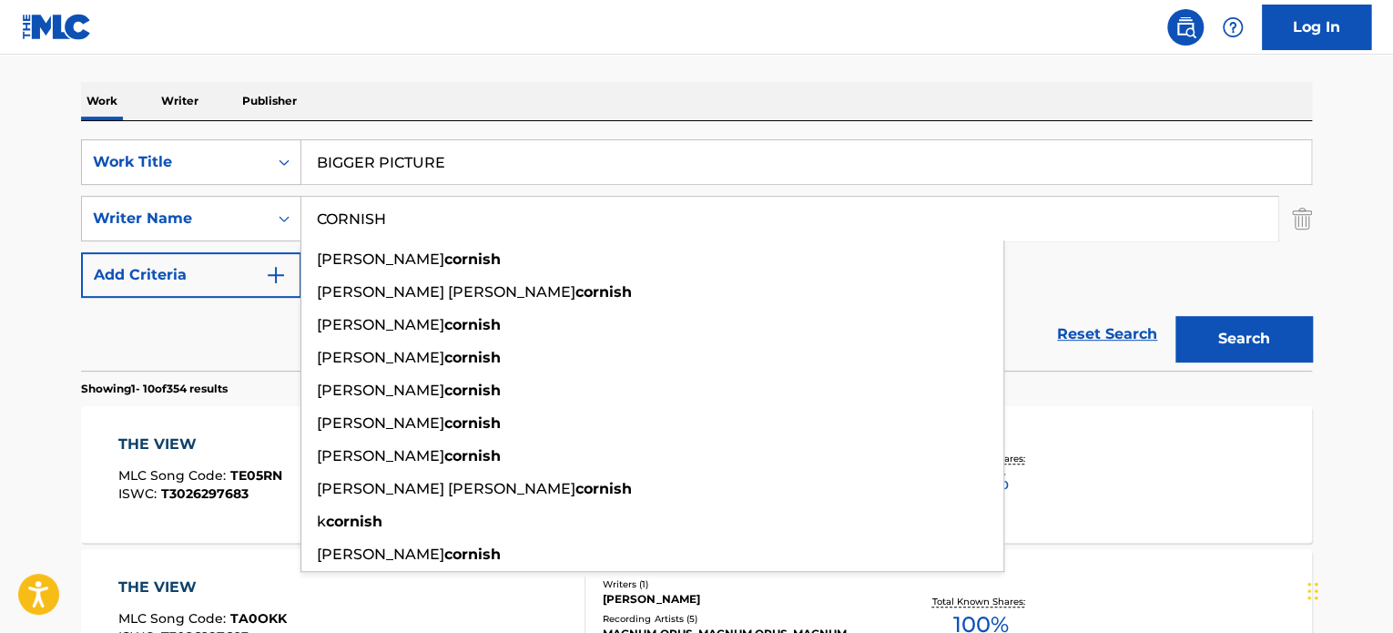
click at [368, 218] on input "CORNISH" at bounding box center [789, 219] width 976 height 44
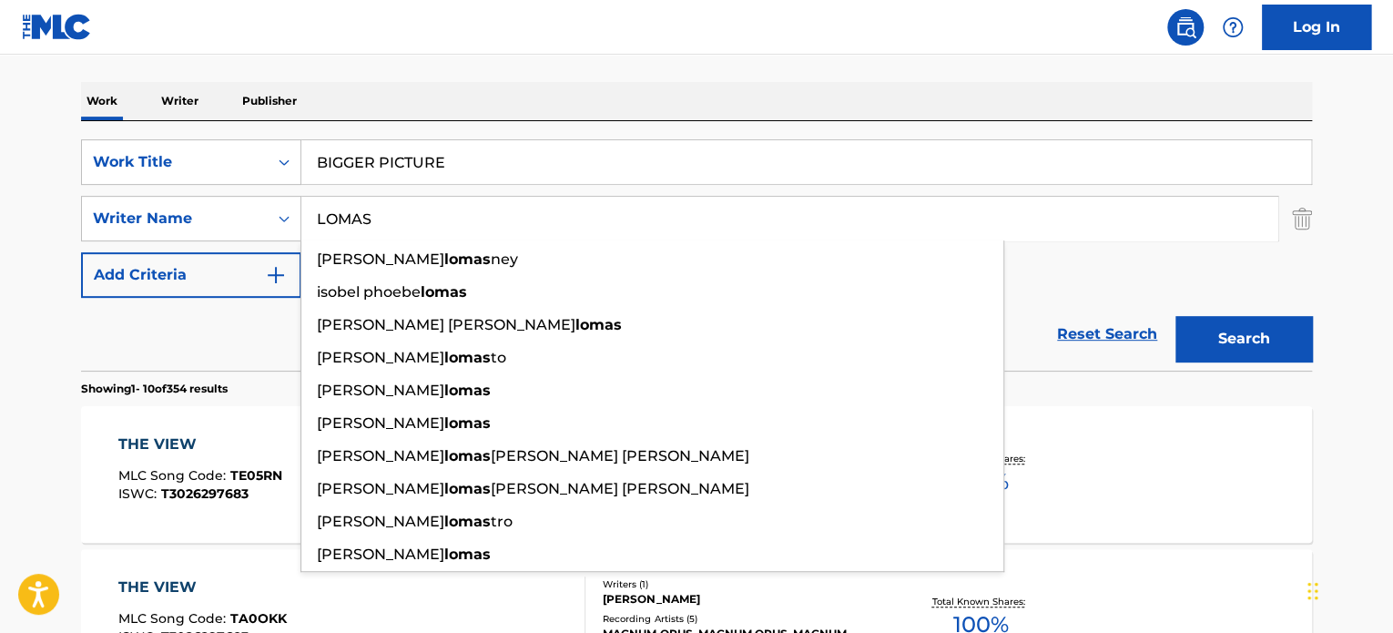
click at [368, 218] on input "LOMAS" at bounding box center [789, 219] width 976 height 44
type input "LOMAS"
click at [1199, 327] on button "Search" at bounding box center [1244, 339] width 137 height 46
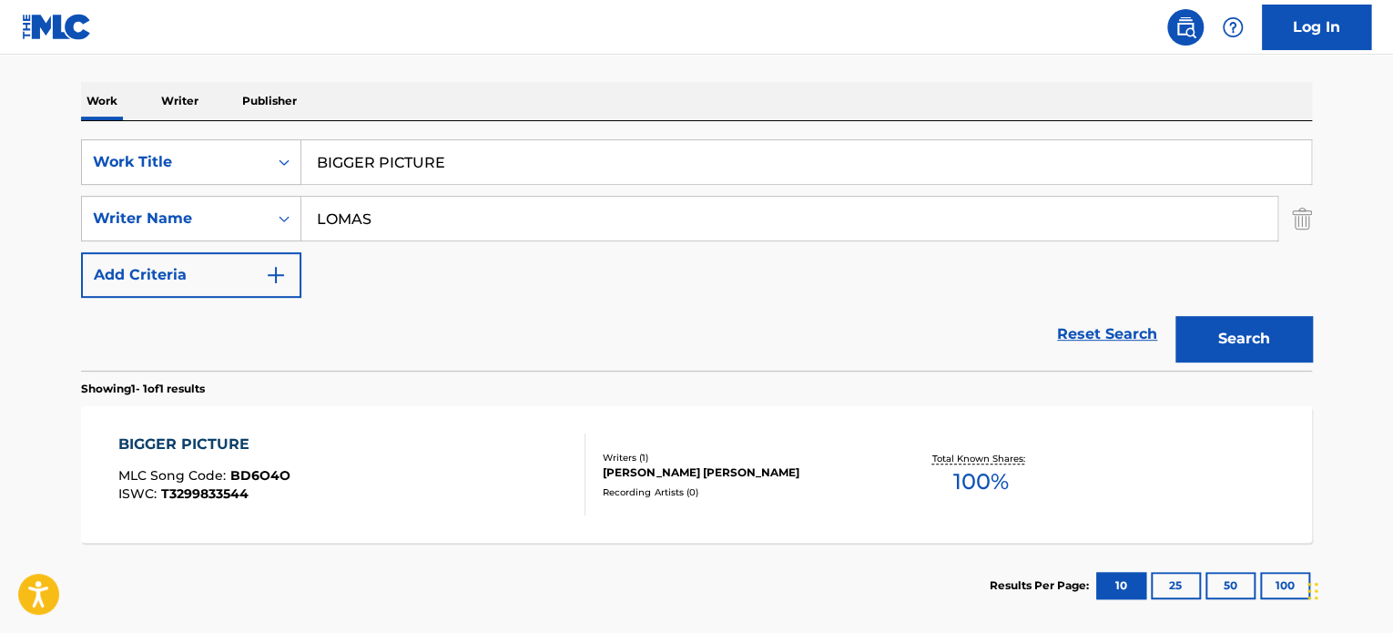
click at [393, 443] on div "BIGGER PICTURE MLC Song Code : BD6O4O ISWC : T3299833544" at bounding box center [352, 475] width 468 height 82
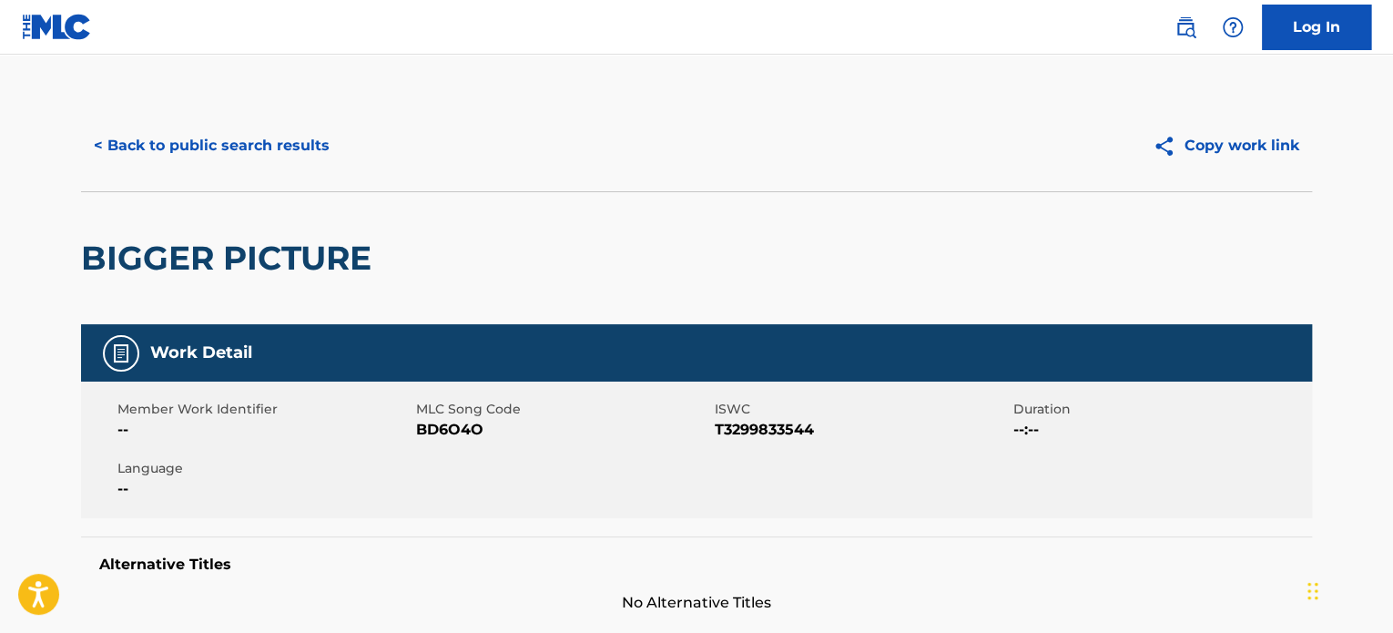
click at [317, 143] on button "< Back to public search results" at bounding box center [211, 146] width 261 height 46
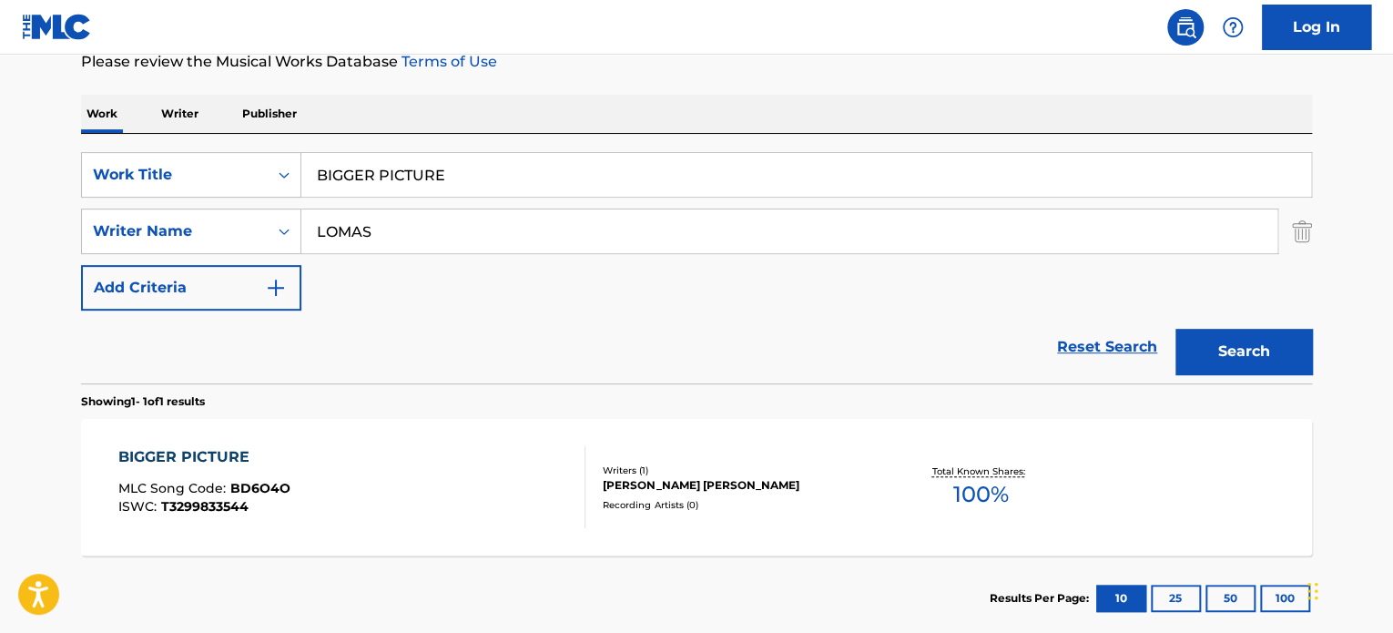
click at [400, 161] on input "BIGGER PICTURE" at bounding box center [806, 175] width 1010 height 44
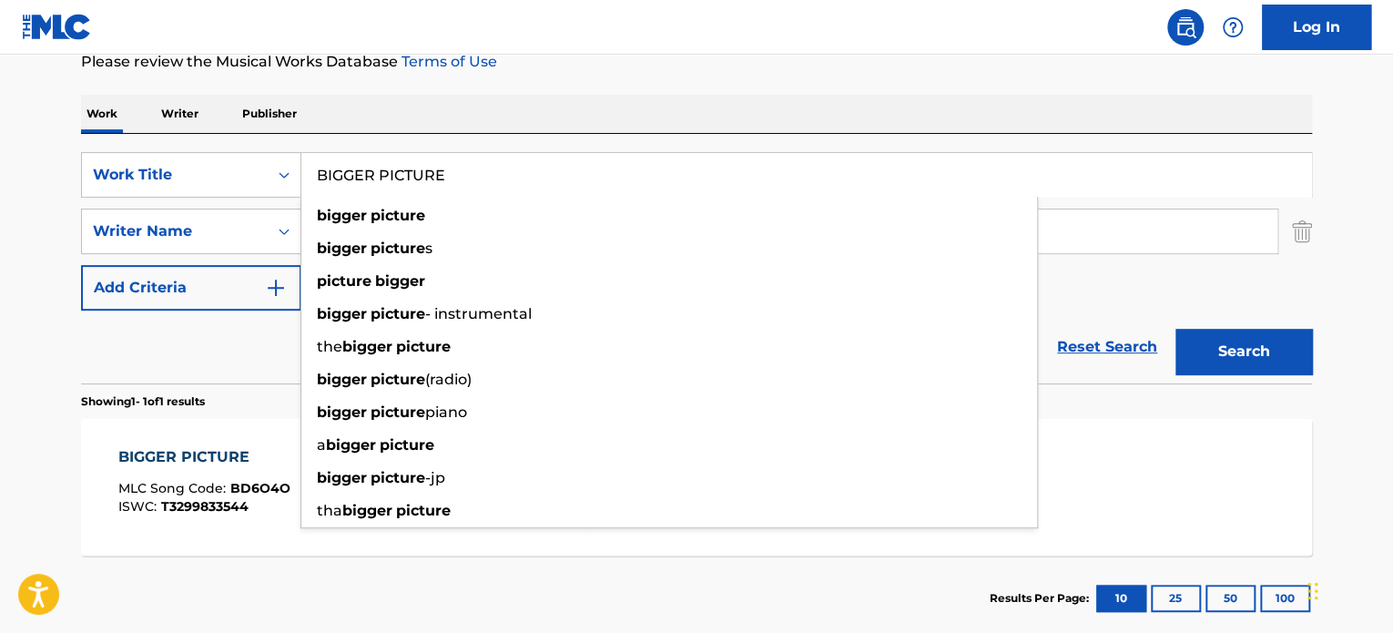
paste input "MODERN SKYLIN"
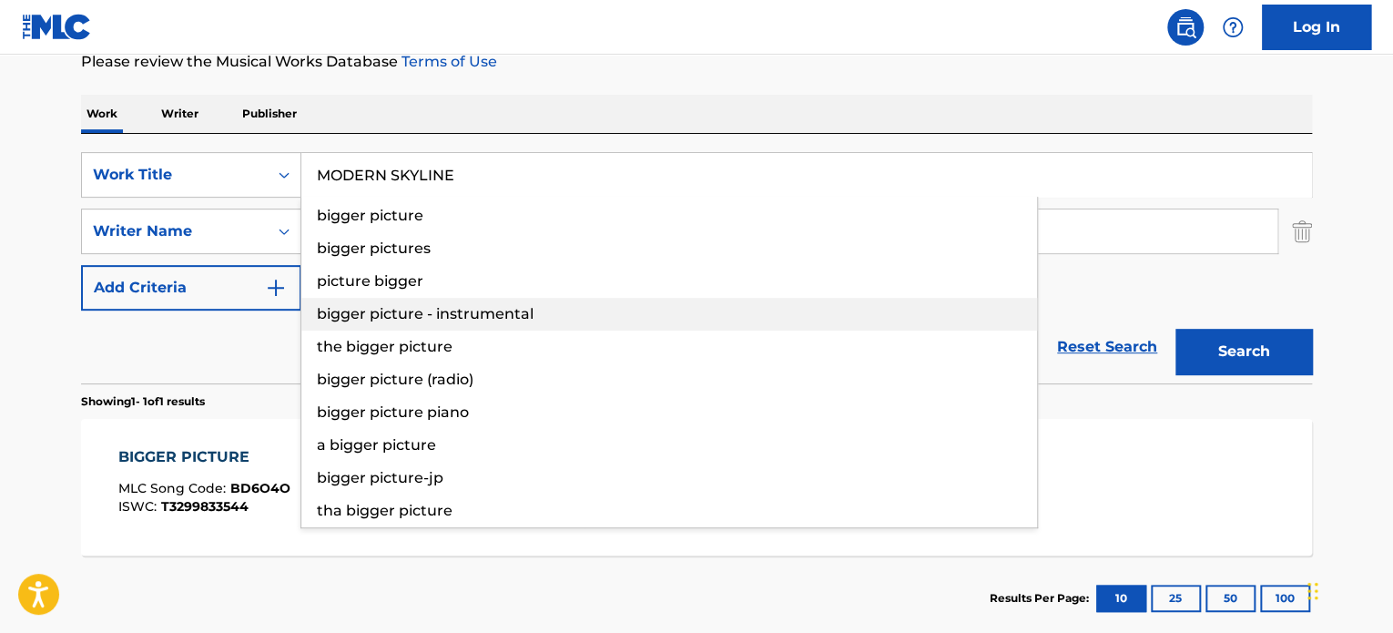
type input "MODERN SKYLINE"
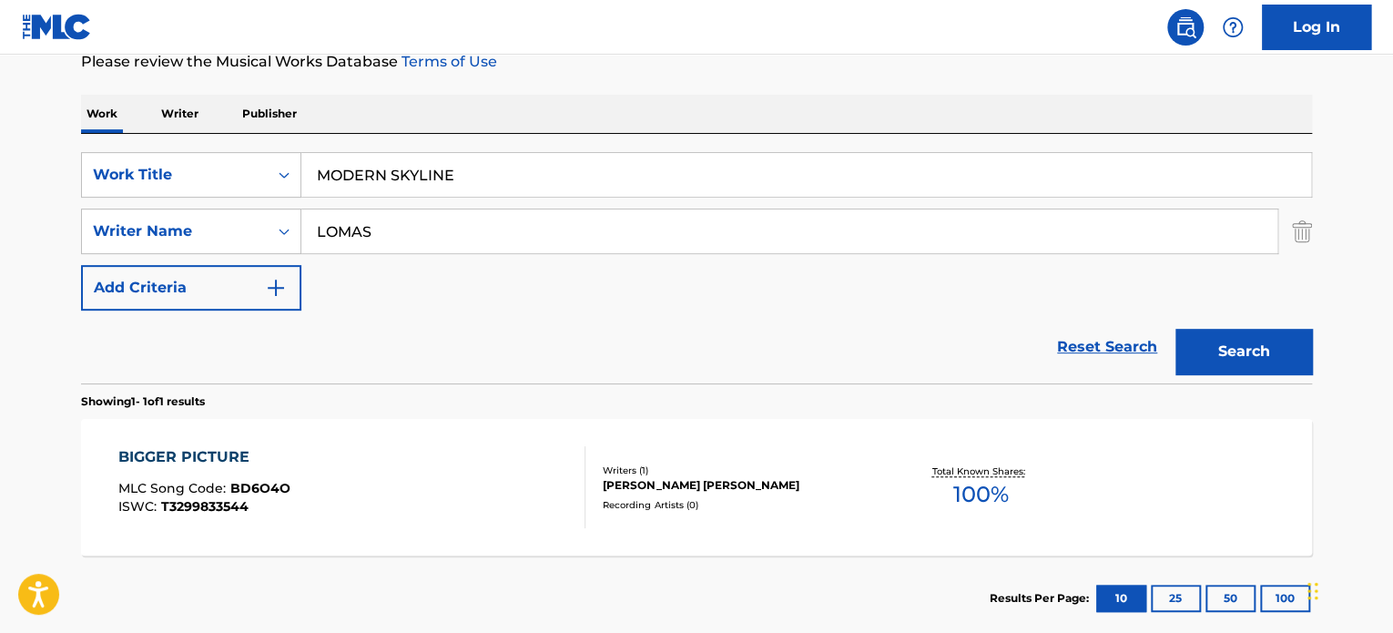
click at [274, 339] on div "Reset Search Search" at bounding box center [696, 347] width 1231 height 73
click at [410, 218] on input "LOMAS" at bounding box center [789, 231] width 976 height 44
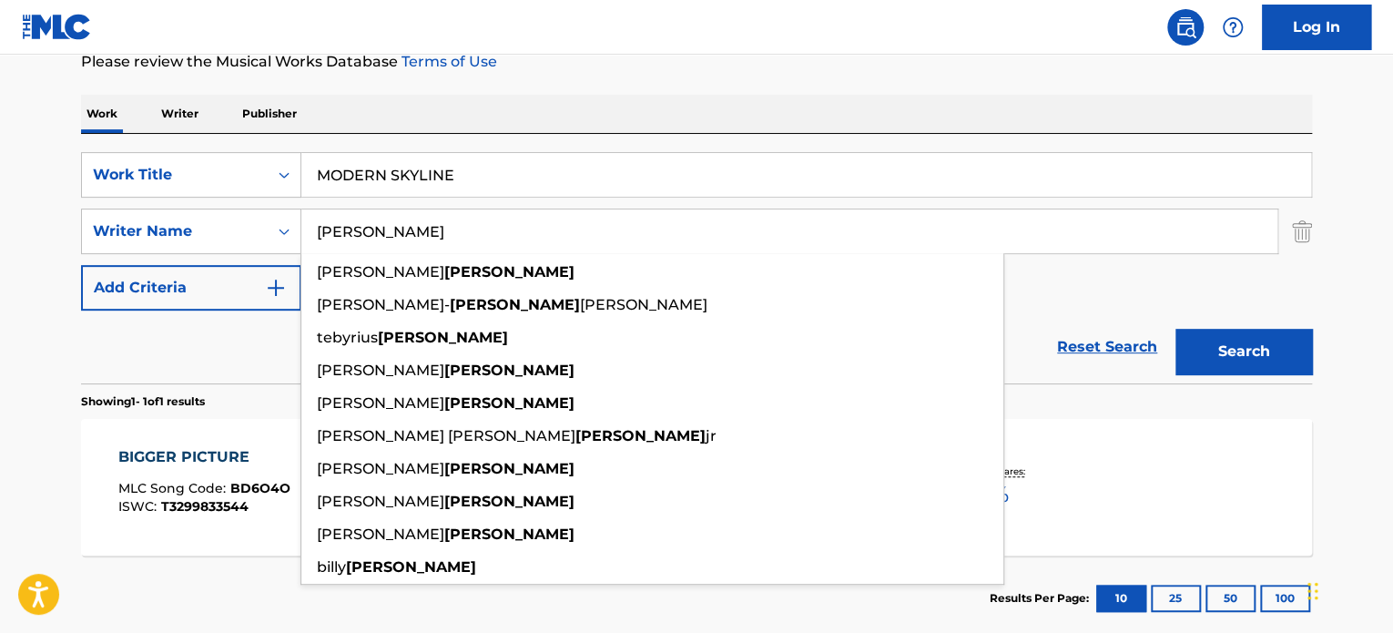
click at [412, 223] on input "[PERSON_NAME]" at bounding box center [789, 231] width 976 height 44
type input "[PERSON_NAME]"
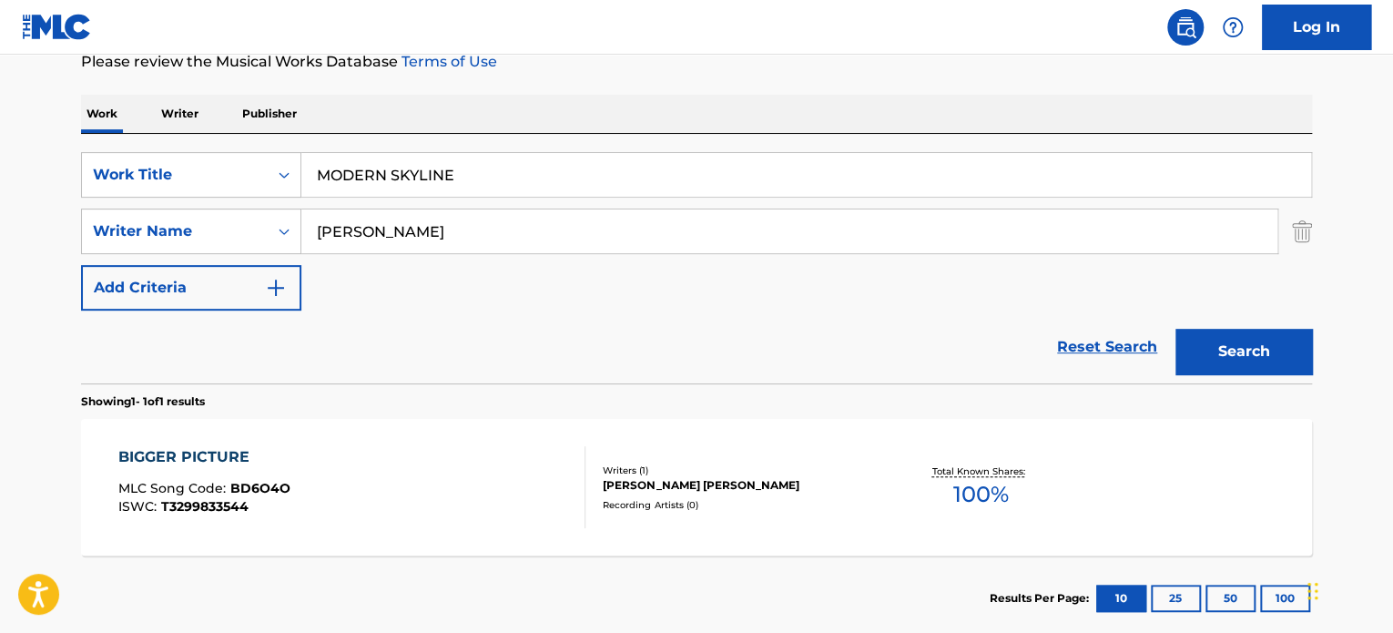
click at [1254, 335] on button "Search" at bounding box center [1244, 352] width 137 height 46
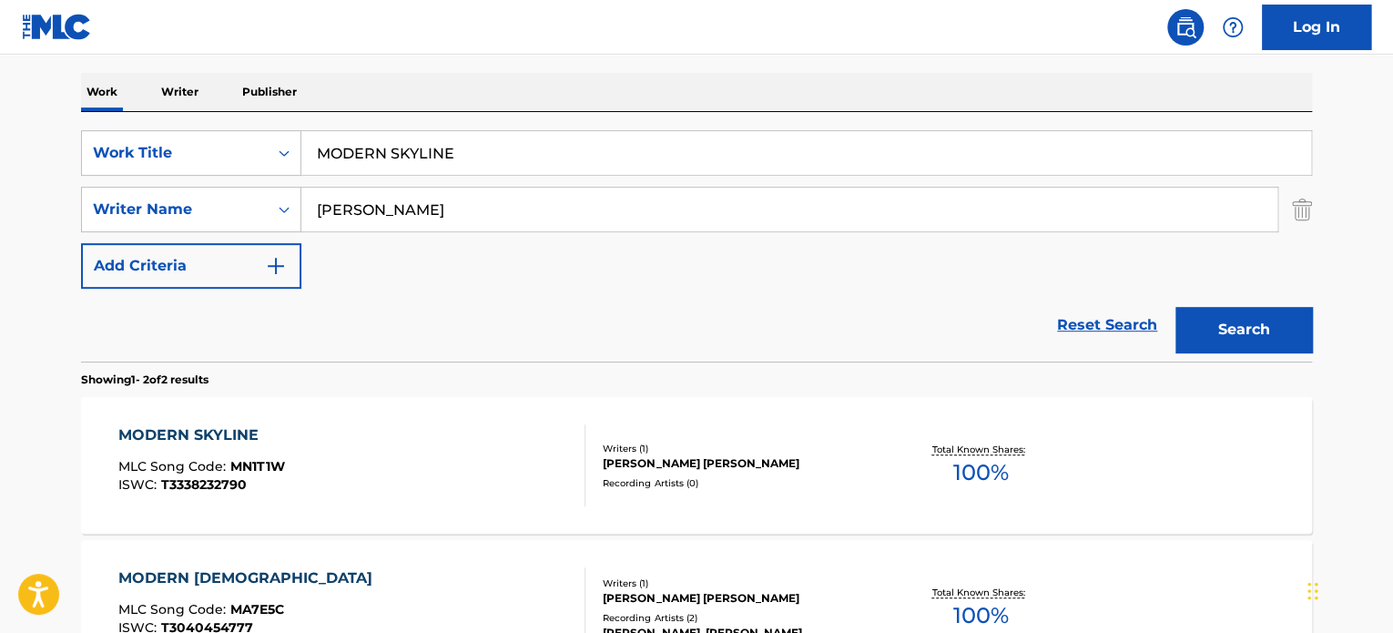
scroll to position [344, 0]
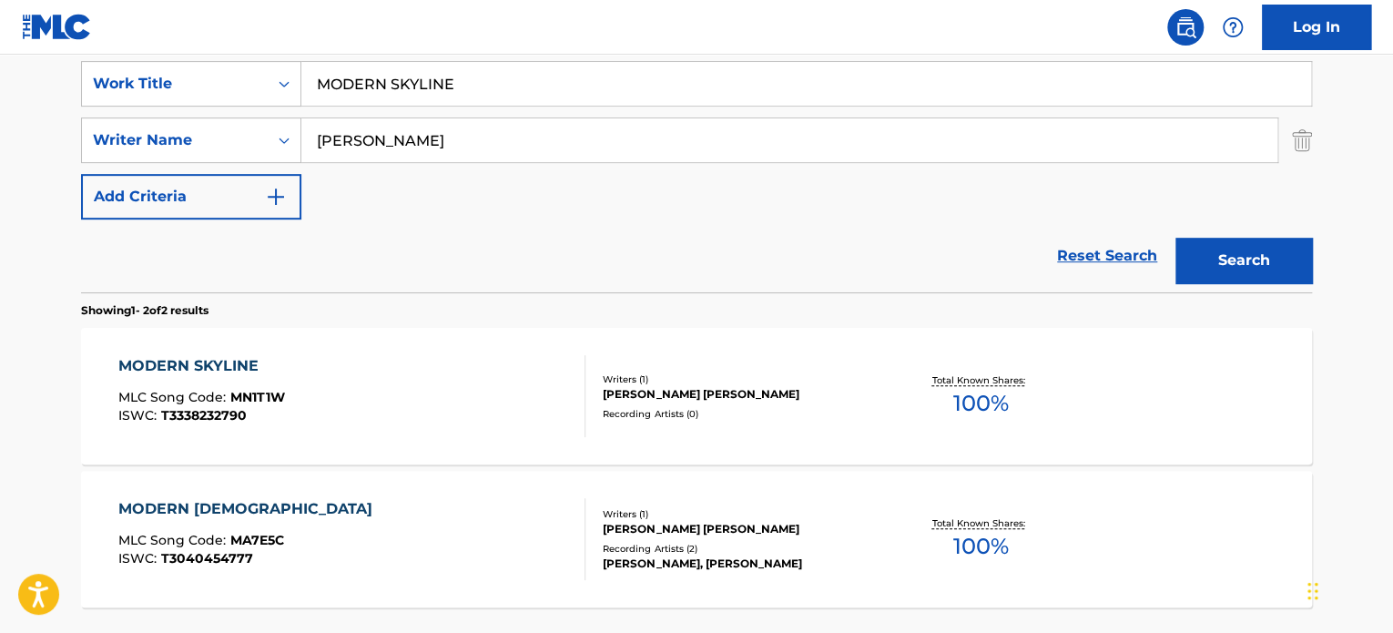
click at [520, 379] on div "MODERN SKYLINE MLC Song Code : MN1T1W ISWC : T3338232790" at bounding box center [352, 396] width 468 height 82
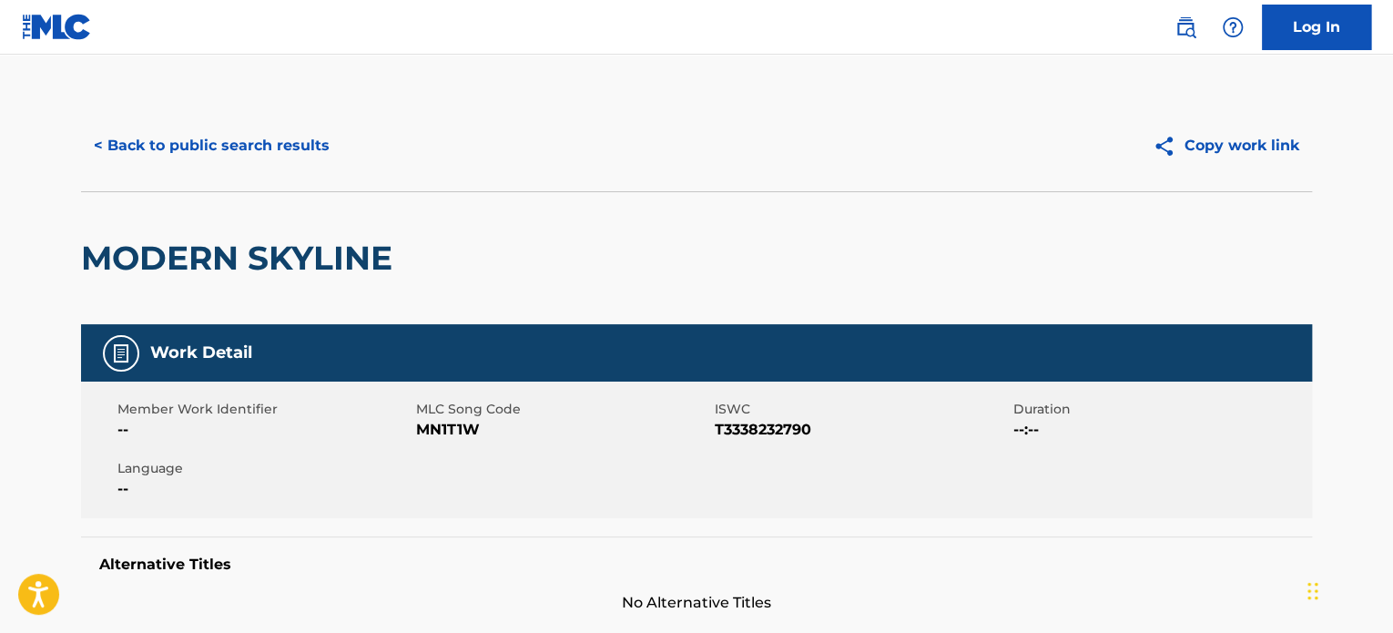
click at [278, 160] on button "< Back to public search results" at bounding box center [211, 146] width 261 height 46
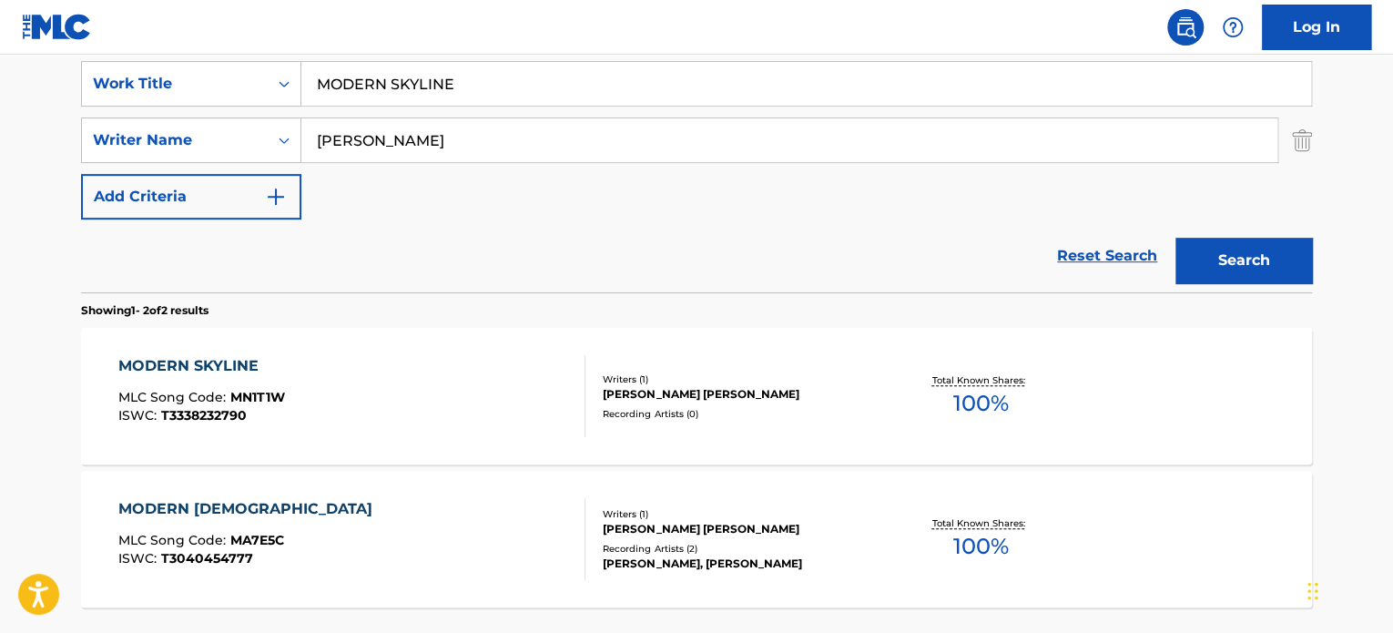
scroll to position [253, 0]
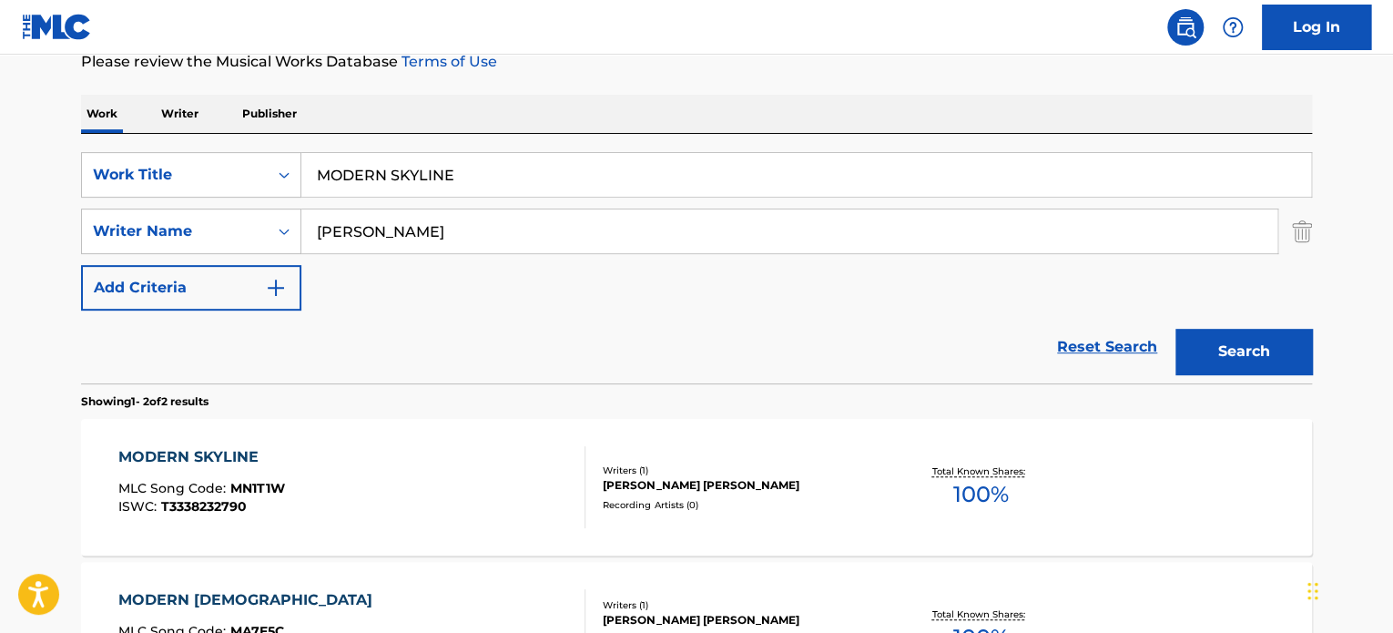
click at [381, 179] on input "MODERN SKYLINE" at bounding box center [806, 175] width 1010 height 44
paste input "UNSTRUCTURED"
type input "UNSTRUCTURED"
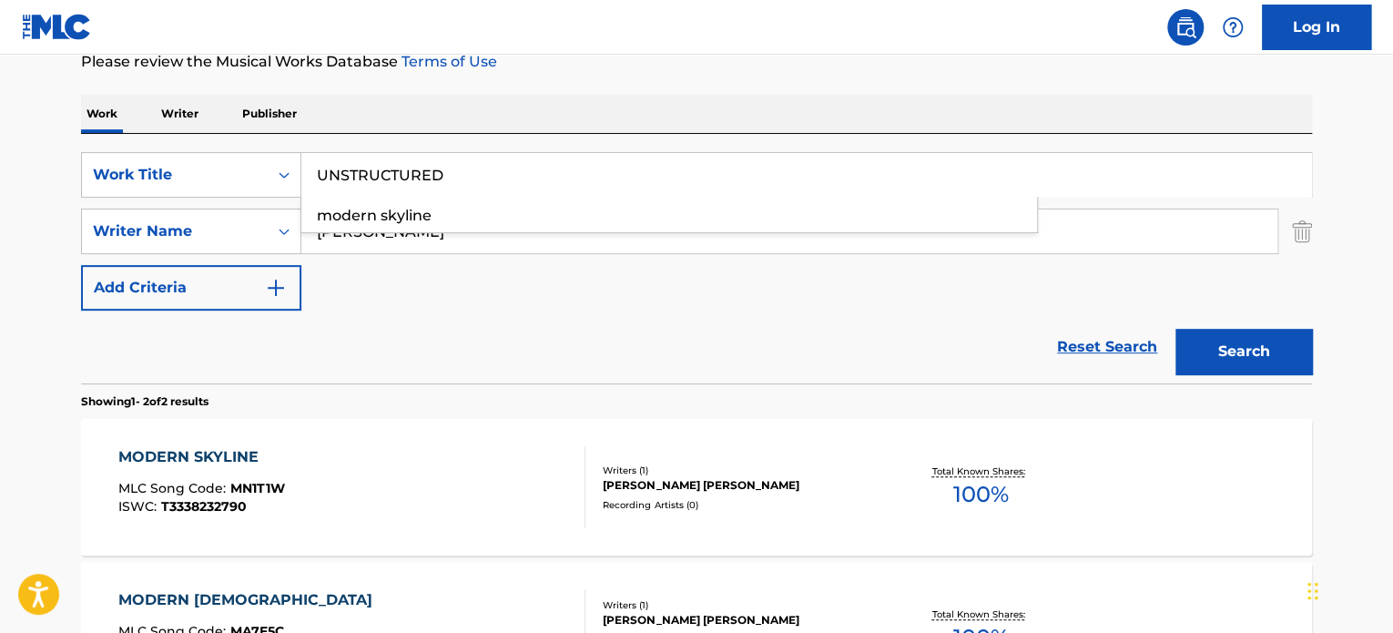
click at [260, 371] on div "Reset Search Search" at bounding box center [696, 347] width 1231 height 73
click at [350, 234] on input "[PERSON_NAME]" at bounding box center [789, 231] width 976 height 44
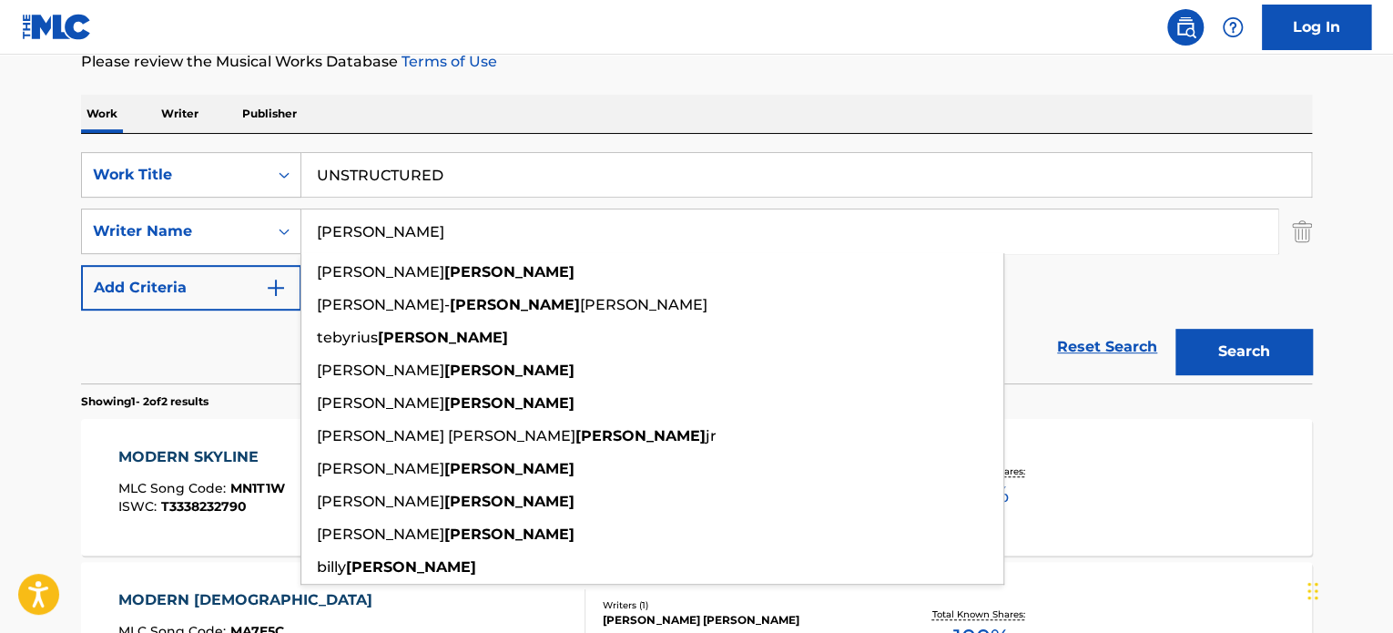
click at [350, 234] on input "[PERSON_NAME]" at bounding box center [789, 231] width 976 height 44
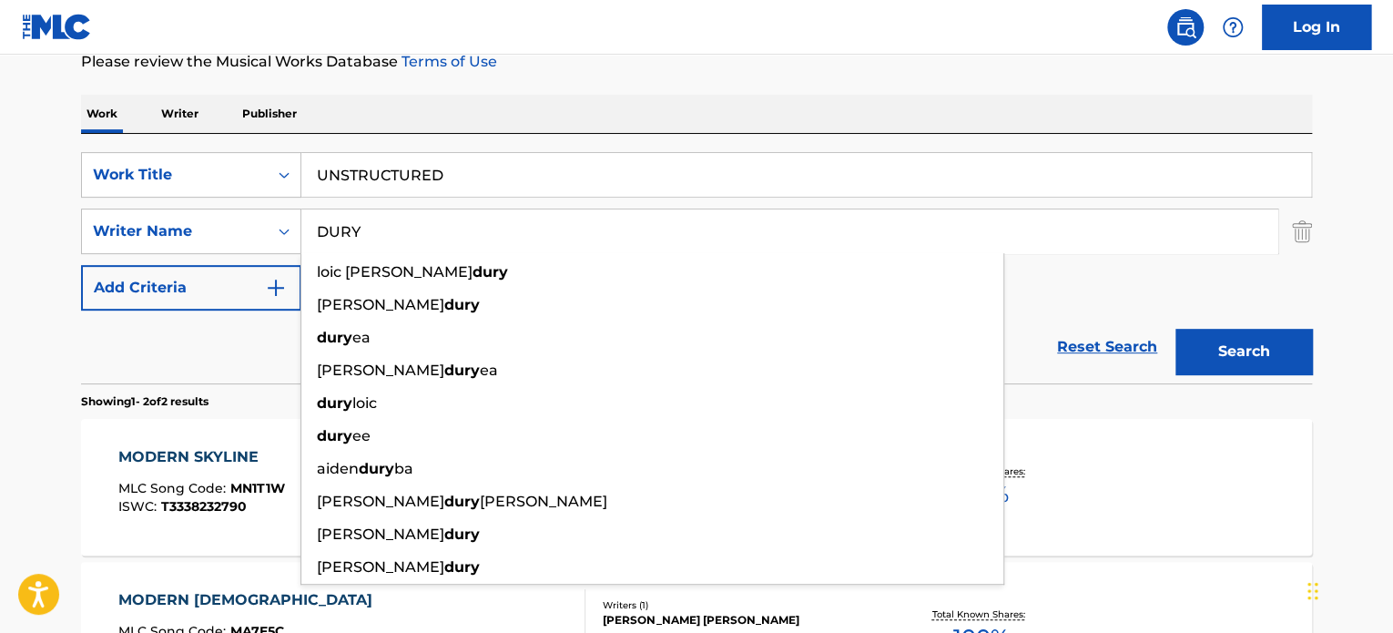
click at [350, 234] on input "DURY" at bounding box center [789, 231] width 976 height 44
type input "DURY"
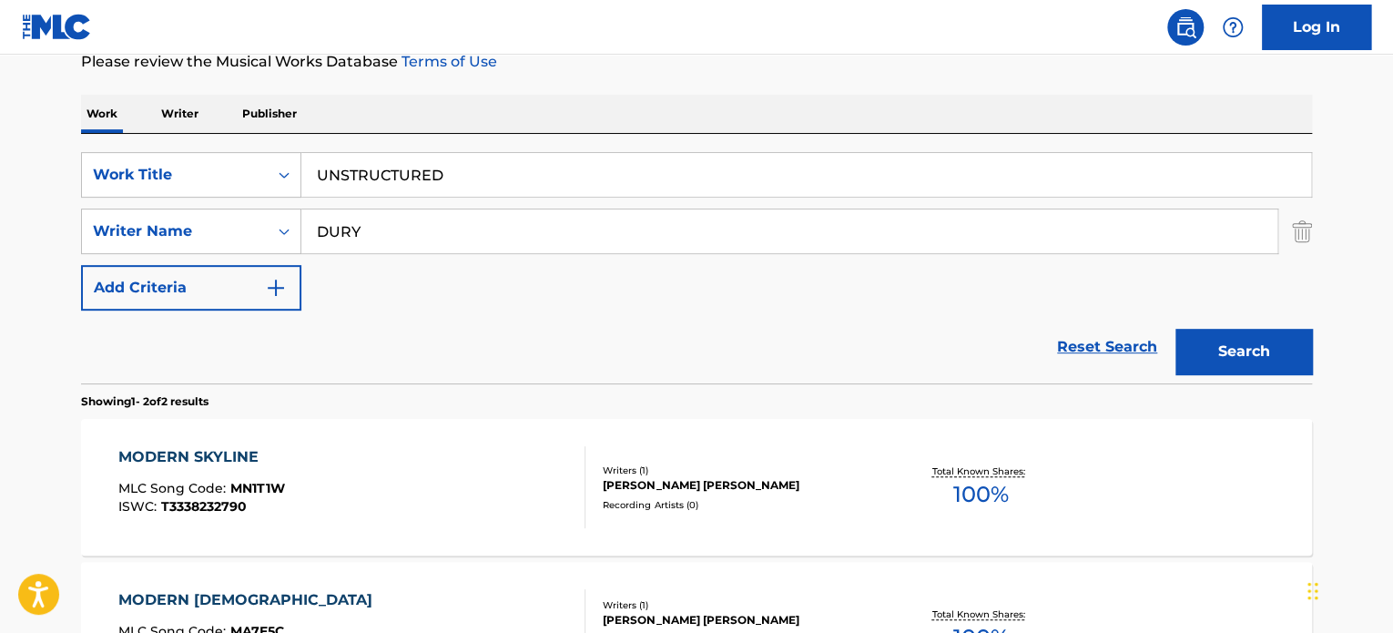
click at [1203, 332] on button "Search" at bounding box center [1244, 352] width 137 height 46
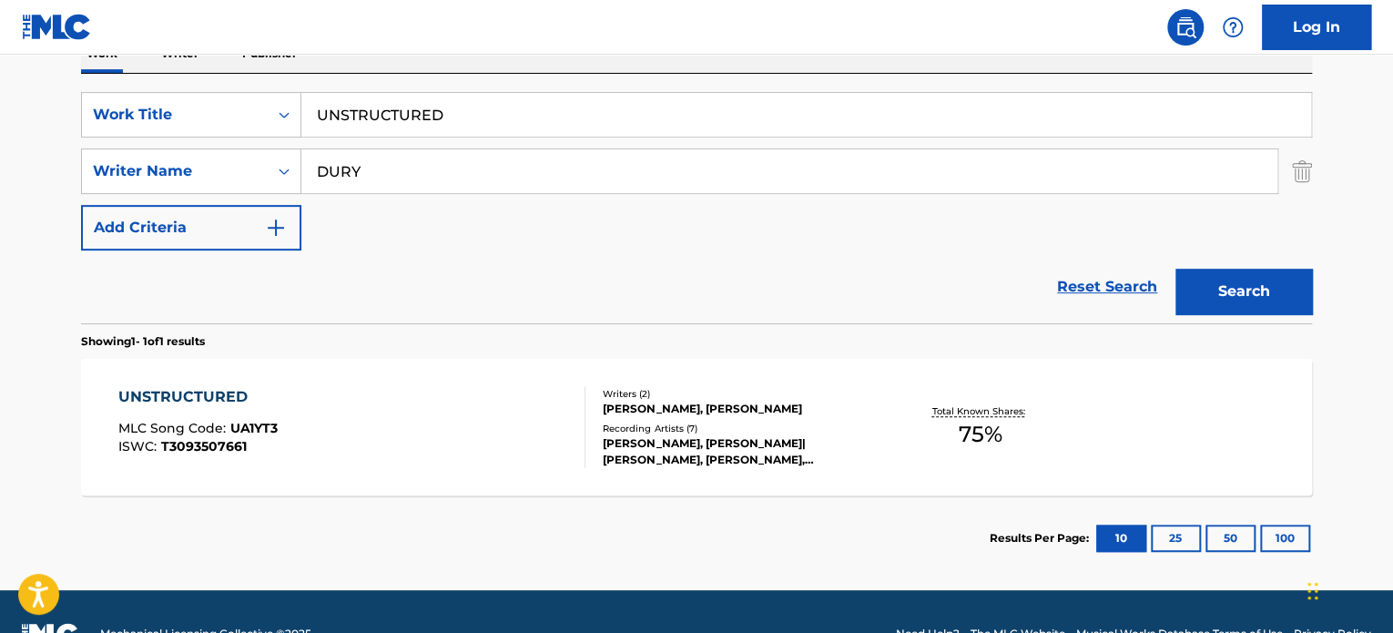
scroll to position [344, 0]
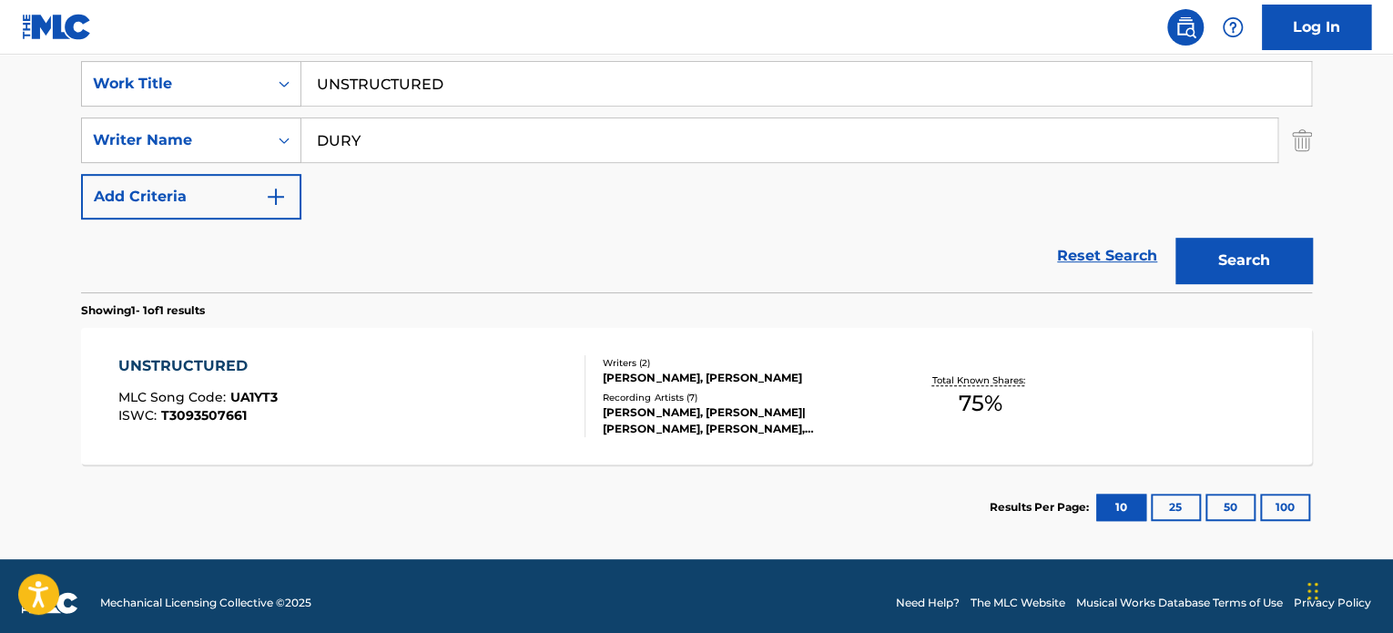
click at [487, 370] on div "UNSTRUCTURED MLC Song Code : UA1YT3 ISWC : T3093507661" at bounding box center [352, 396] width 468 height 82
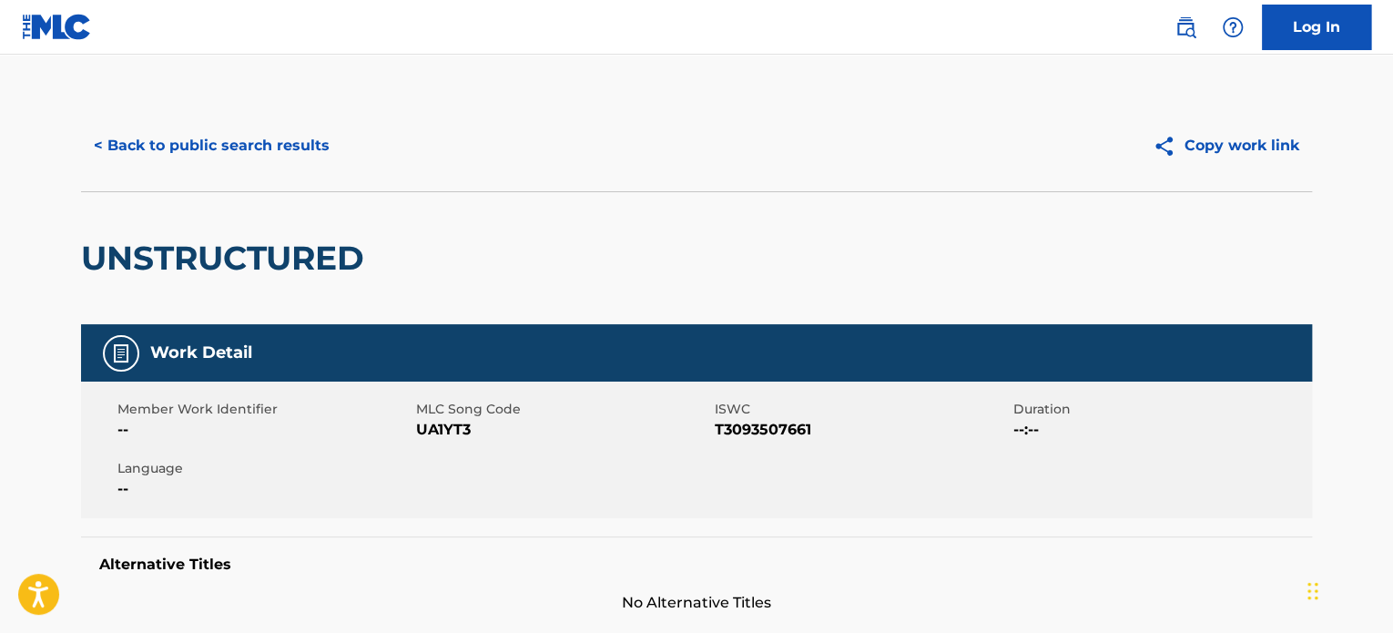
click at [321, 166] on button "< Back to public search results" at bounding box center [211, 146] width 261 height 46
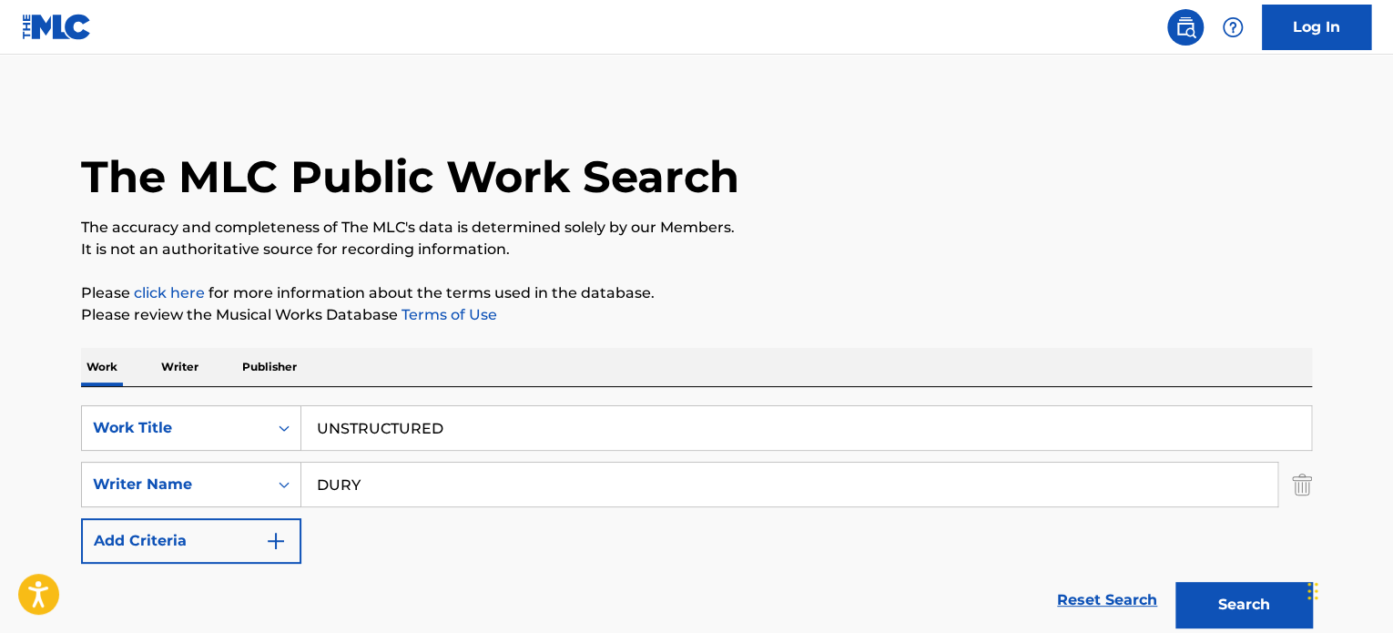
scroll to position [253, 0]
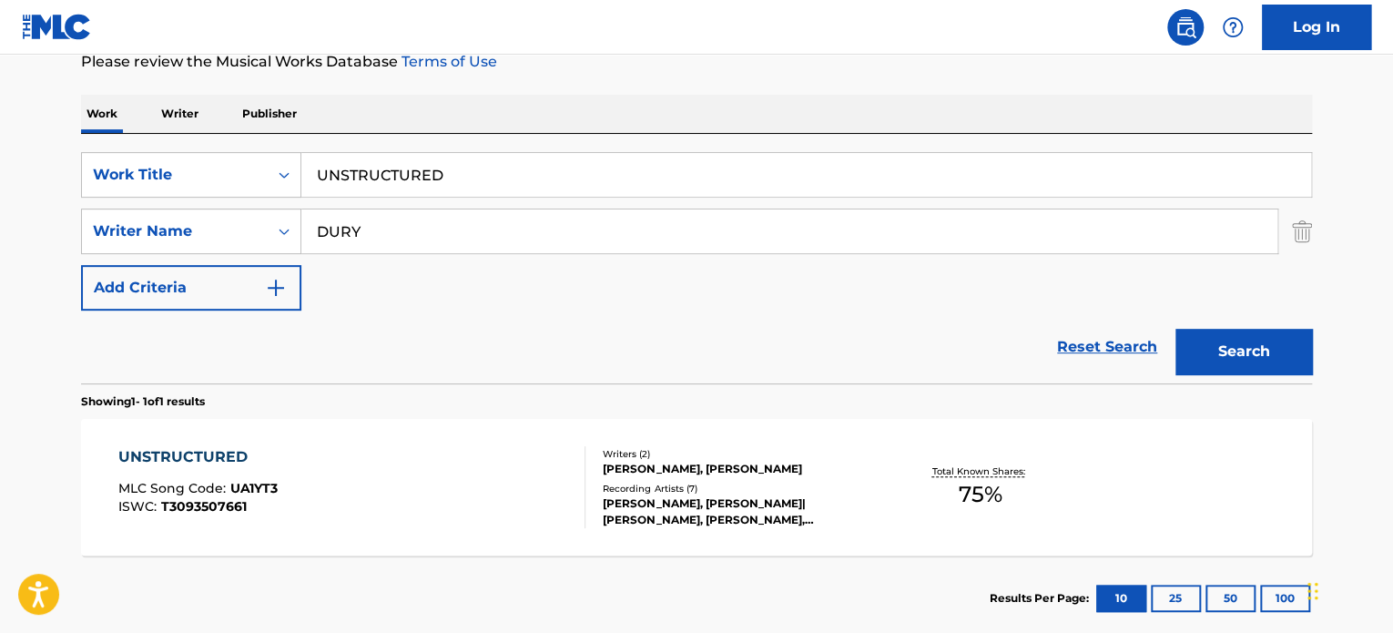
click at [387, 177] on input "UNSTRUCTURED" at bounding box center [806, 175] width 1010 height 44
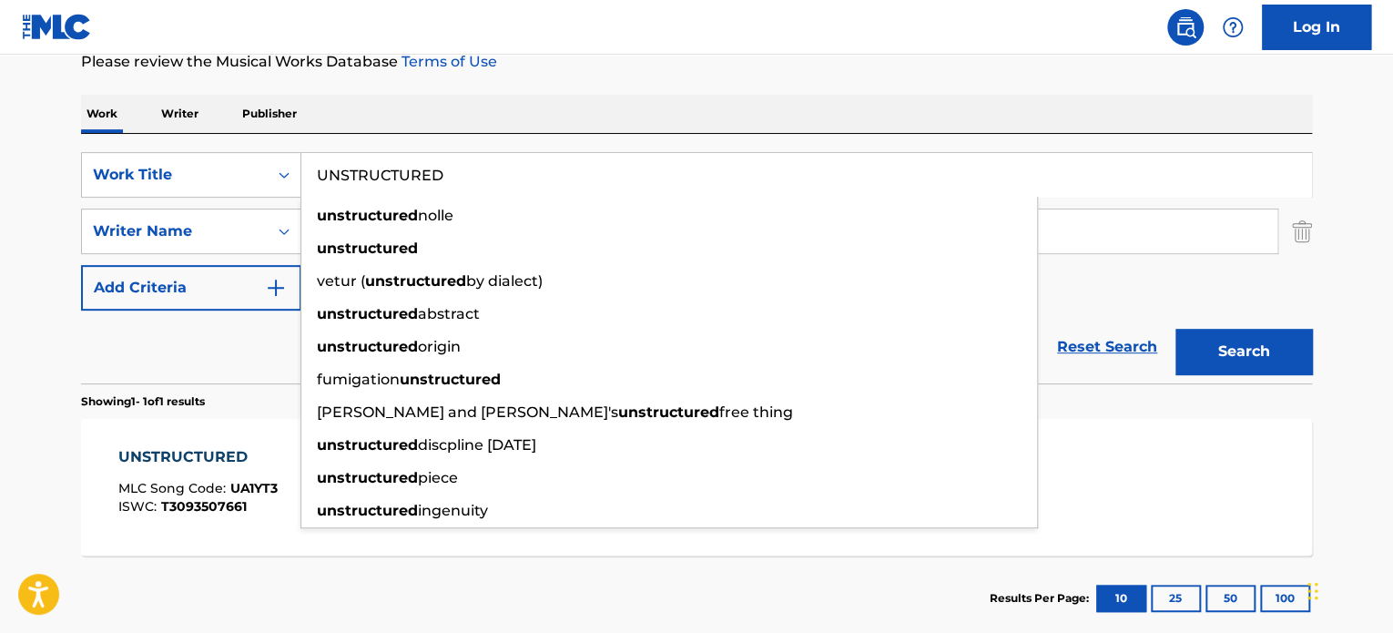
paste input "HAPPY FEELS"
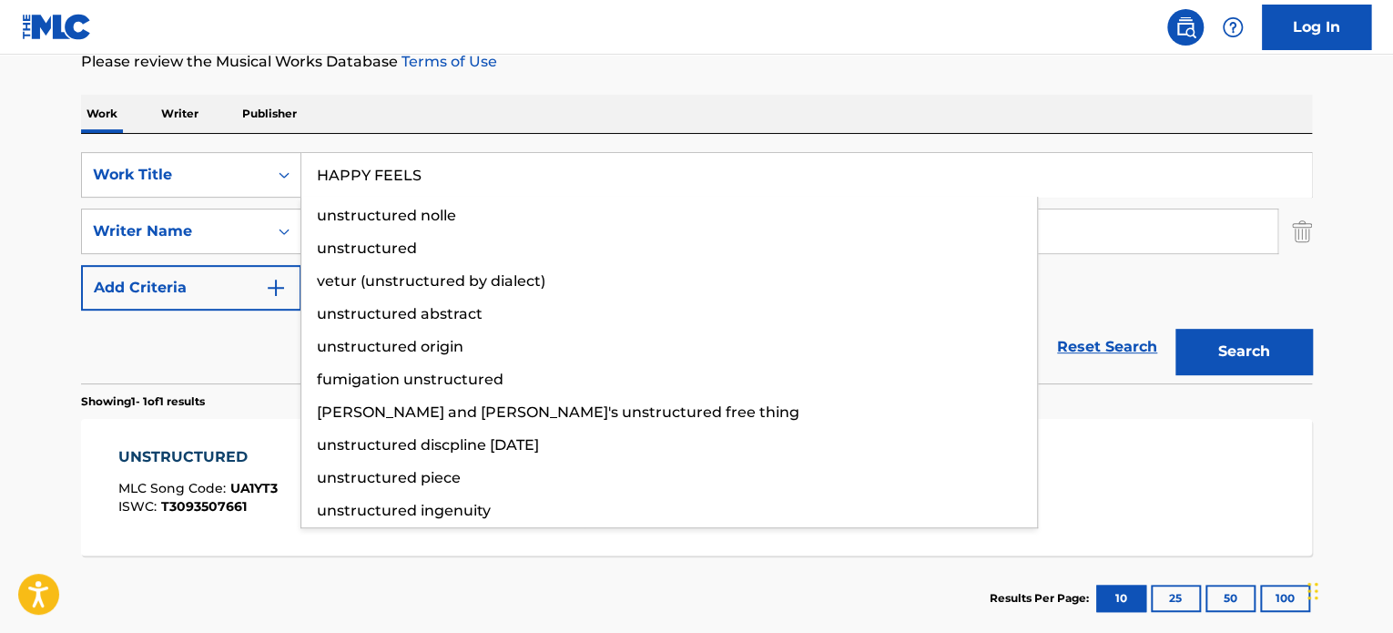
type input "HAPPY FEELS"
drag, startPoint x: 239, startPoint y: 357, endPoint x: 263, endPoint y: 337, distance: 31.7
click at [242, 355] on div "Reset Search Search" at bounding box center [696, 347] width 1231 height 73
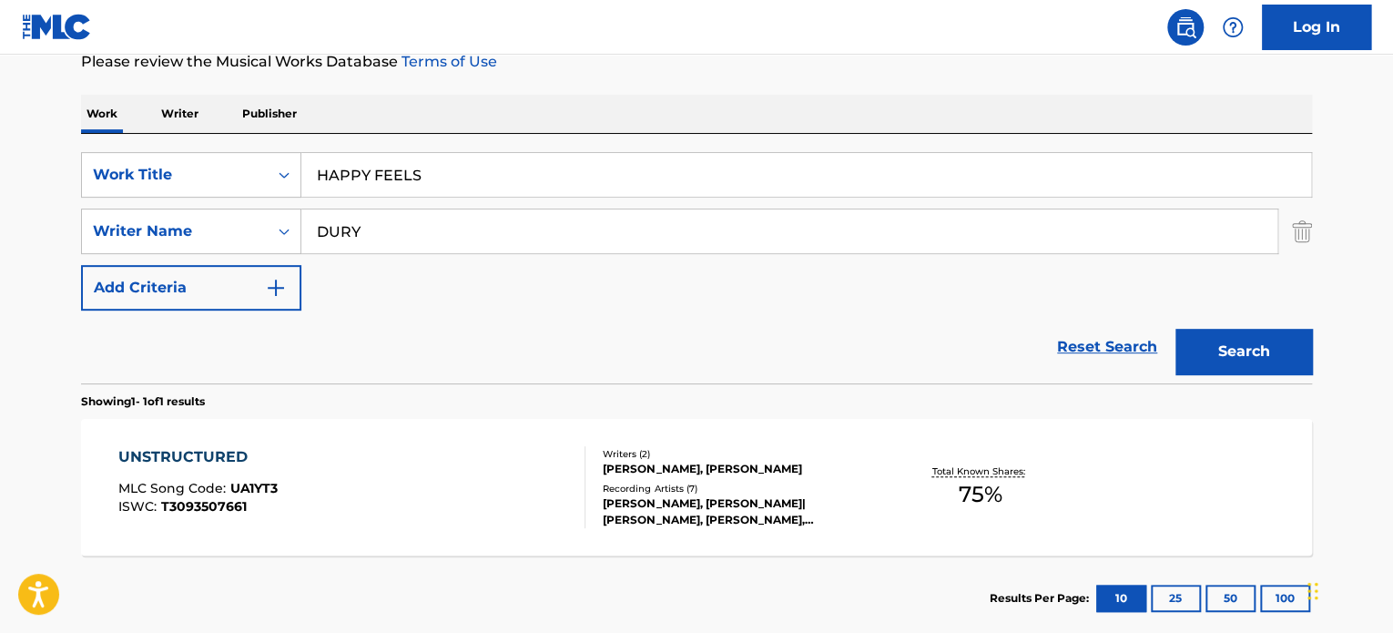
click at [362, 243] on input "DURY" at bounding box center [789, 231] width 976 height 44
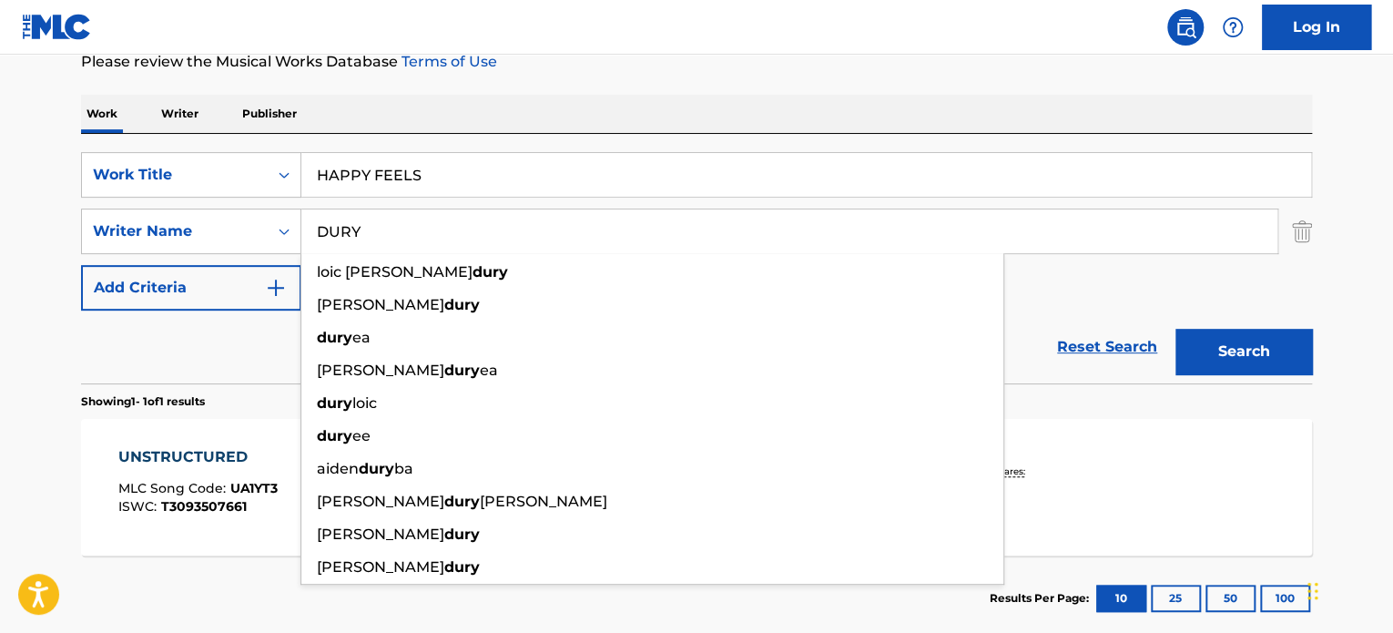
click at [362, 243] on input "DURY" at bounding box center [789, 231] width 976 height 44
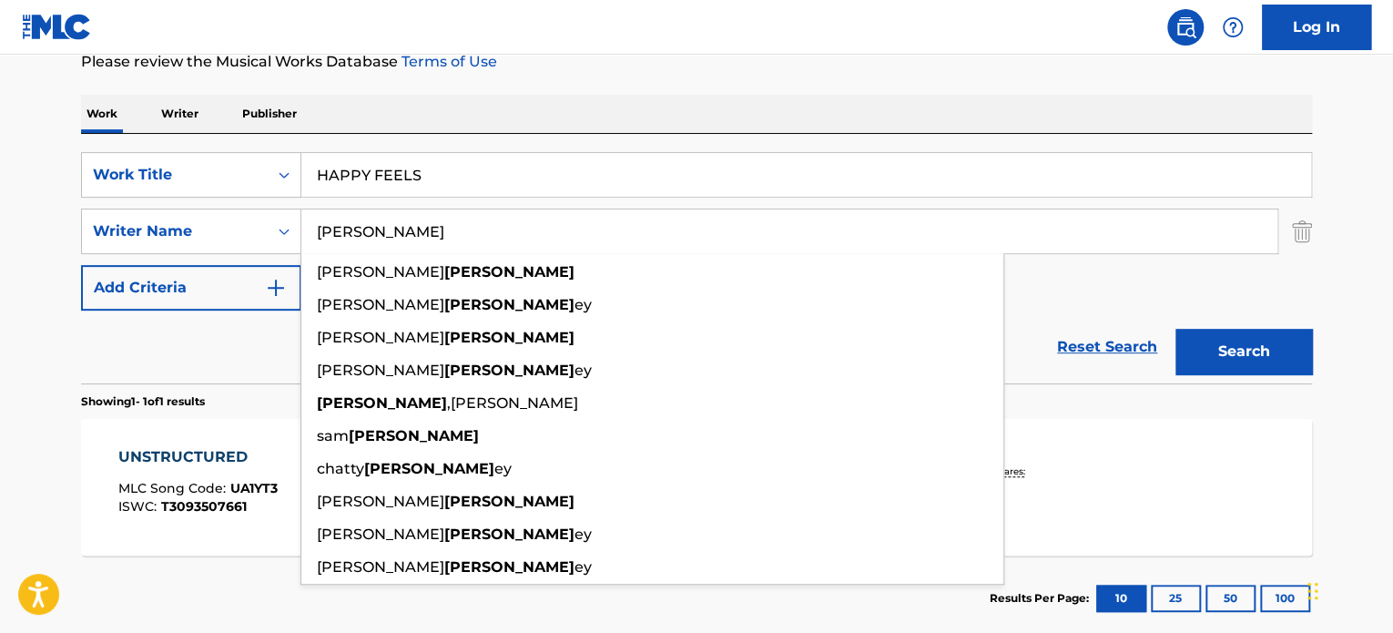
click at [362, 243] on input "[PERSON_NAME]" at bounding box center [789, 231] width 976 height 44
type input "[PERSON_NAME]"
click at [1202, 343] on button "Search" at bounding box center [1244, 352] width 137 height 46
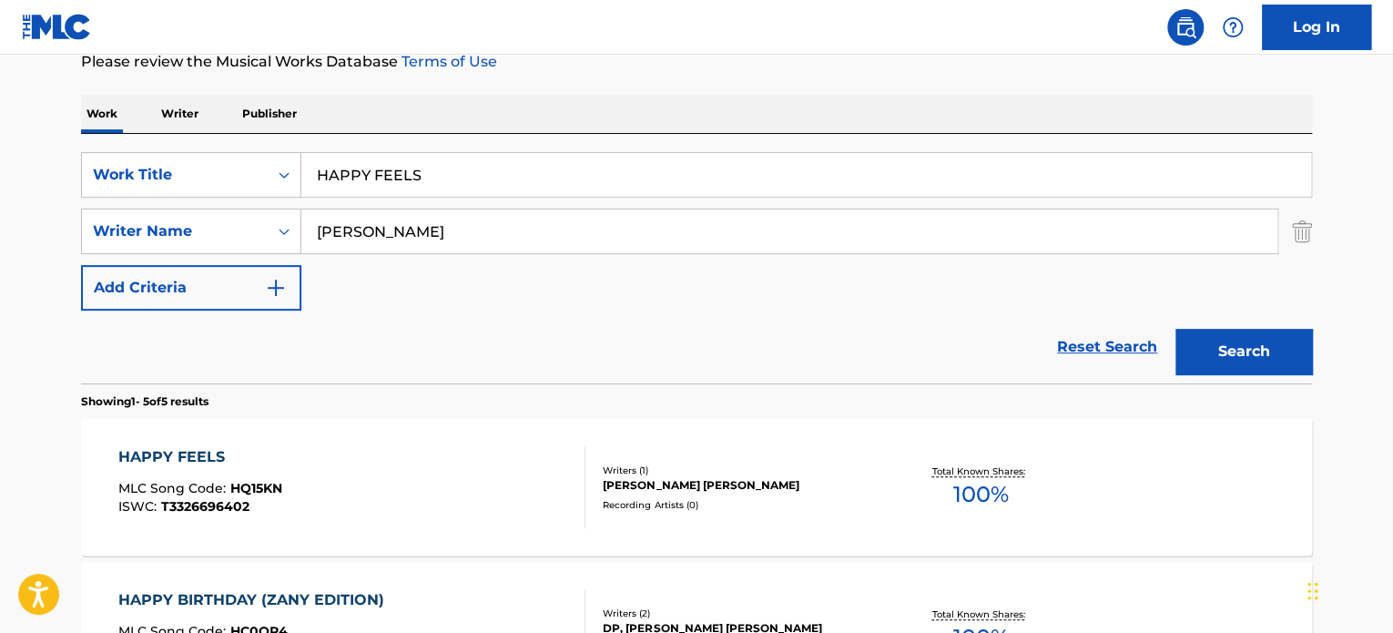
click at [373, 457] on div "HAPPY FEELS MLC Song Code : HQ15KN ISWC : T3326696402" at bounding box center [352, 487] width 468 height 82
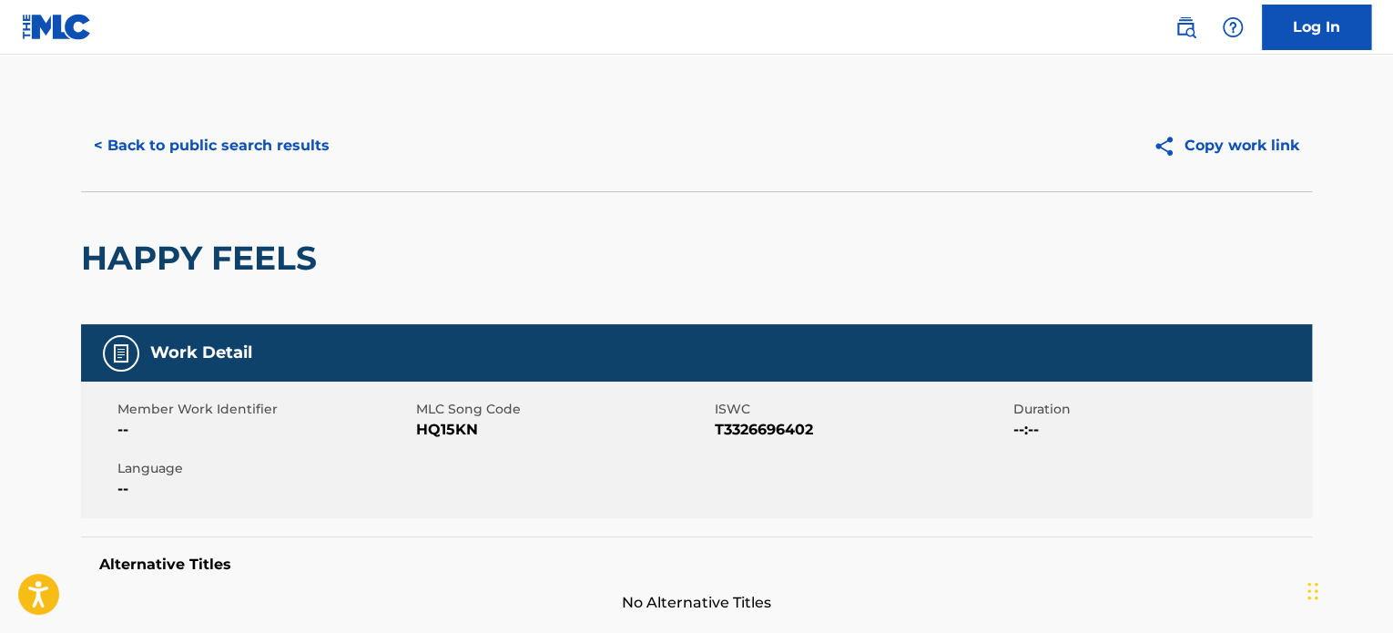
click at [273, 160] on button "< Back to public search results" at bounding box center [211, 146] width 261 height 46
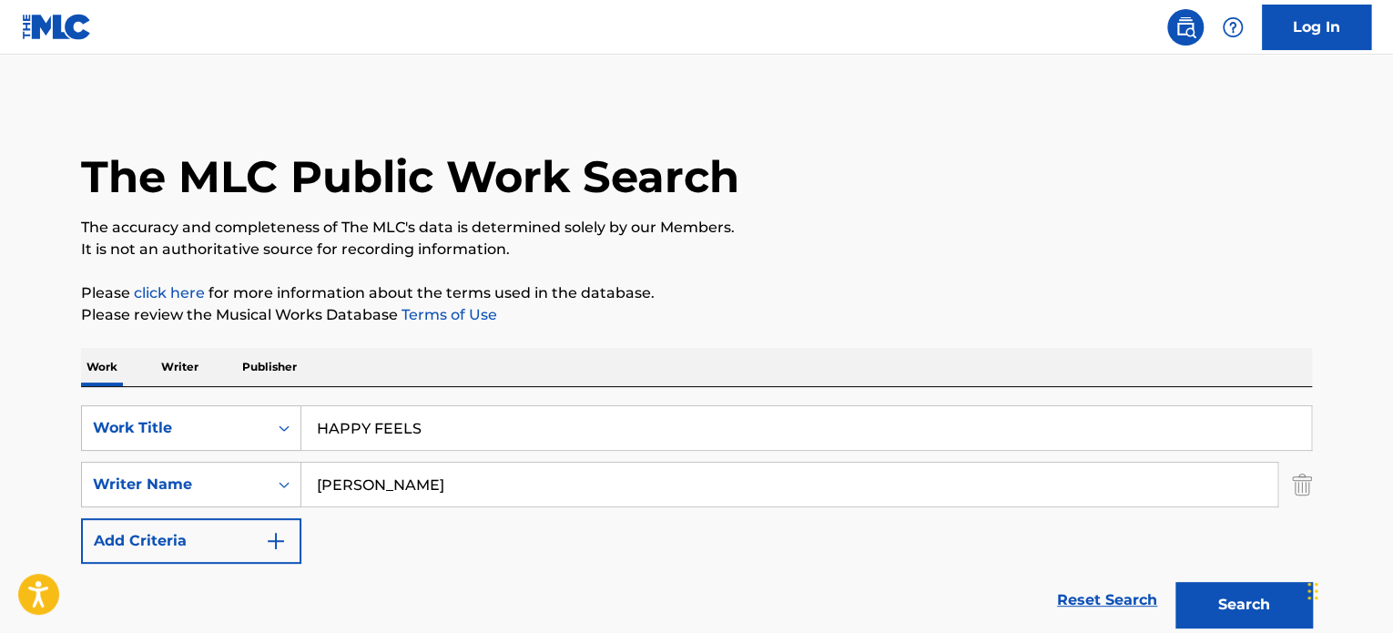
scroll to position [253, 0]
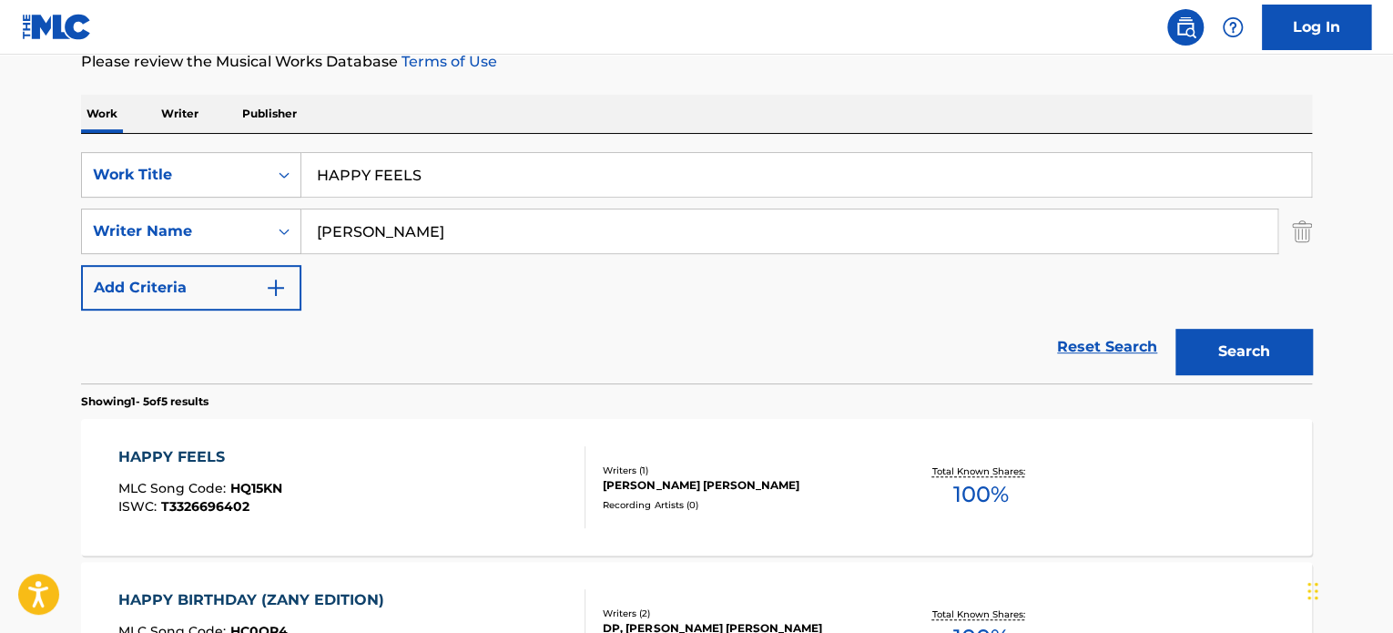
click at [386, 167] on input "HAPPY FEELS" at bounding box center [806, 175] width 1010 height 44
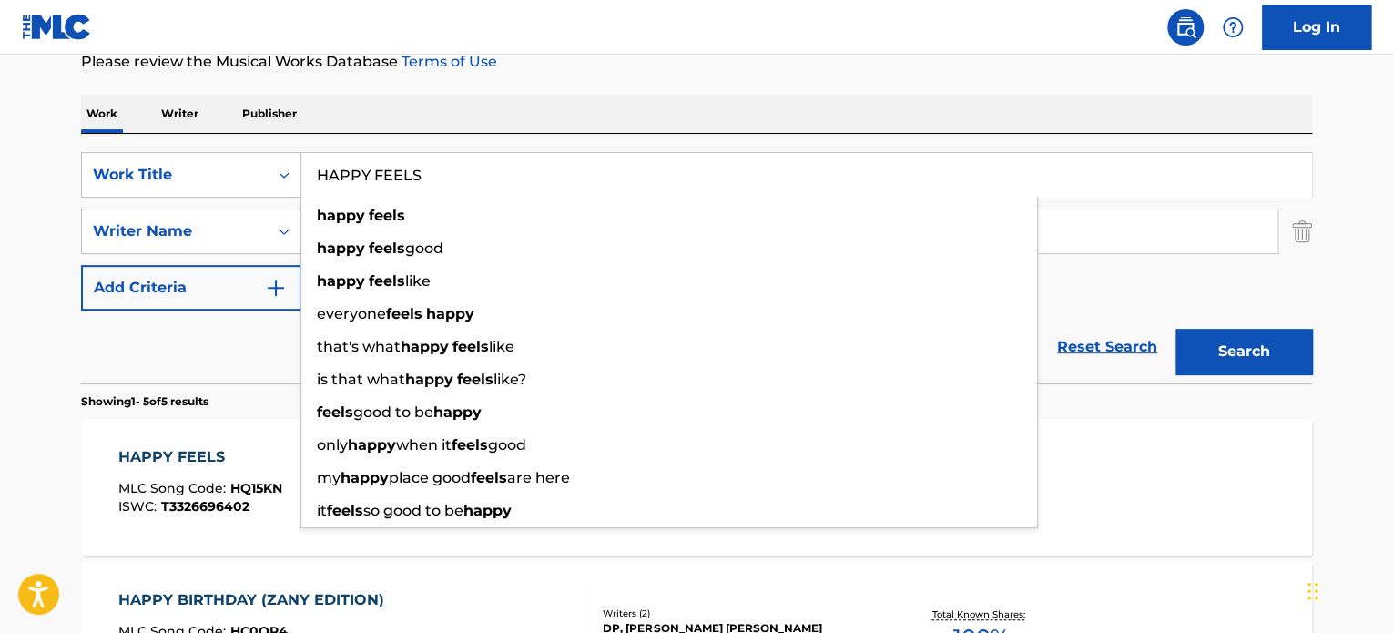
paste input "MOON SMILING SUN"
type input "HAPPY MOON SMILING SUN"
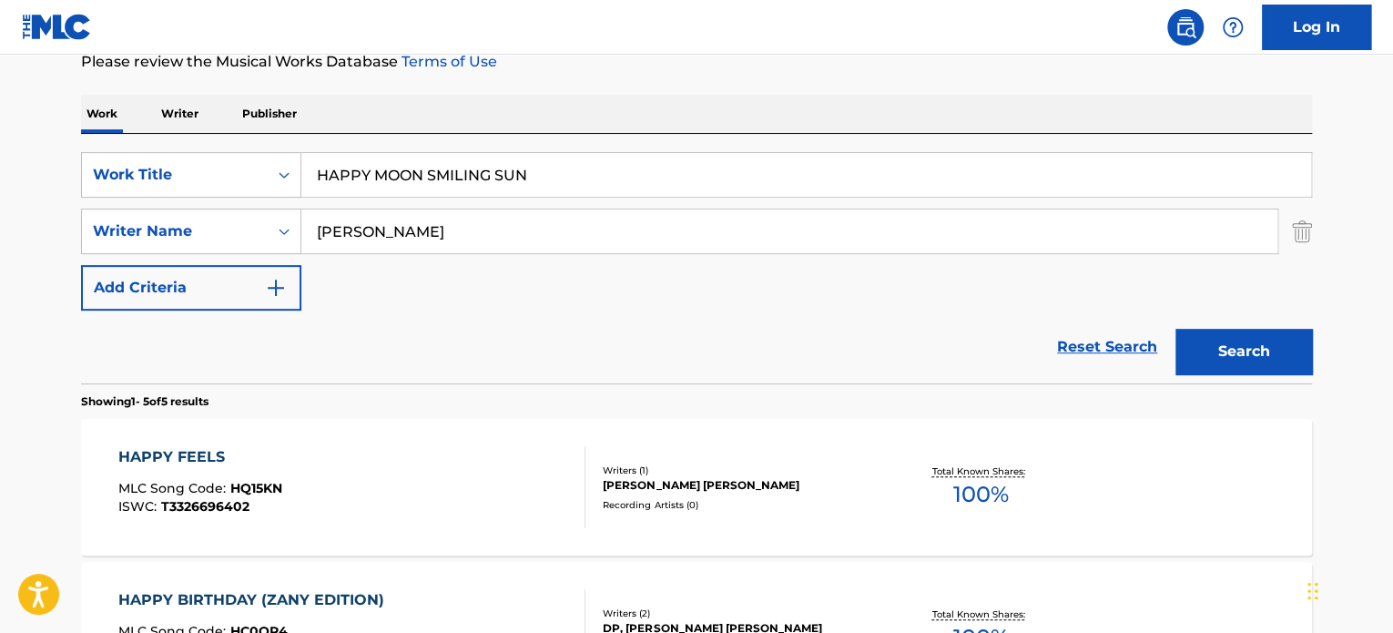
click at [230, 338] on div "Reset Search Search" at bounding box center [696, 347] width 1231 height 73
click at [1200, 347] on button "Search" at bounding box center [1244, 352] width 137 height 46
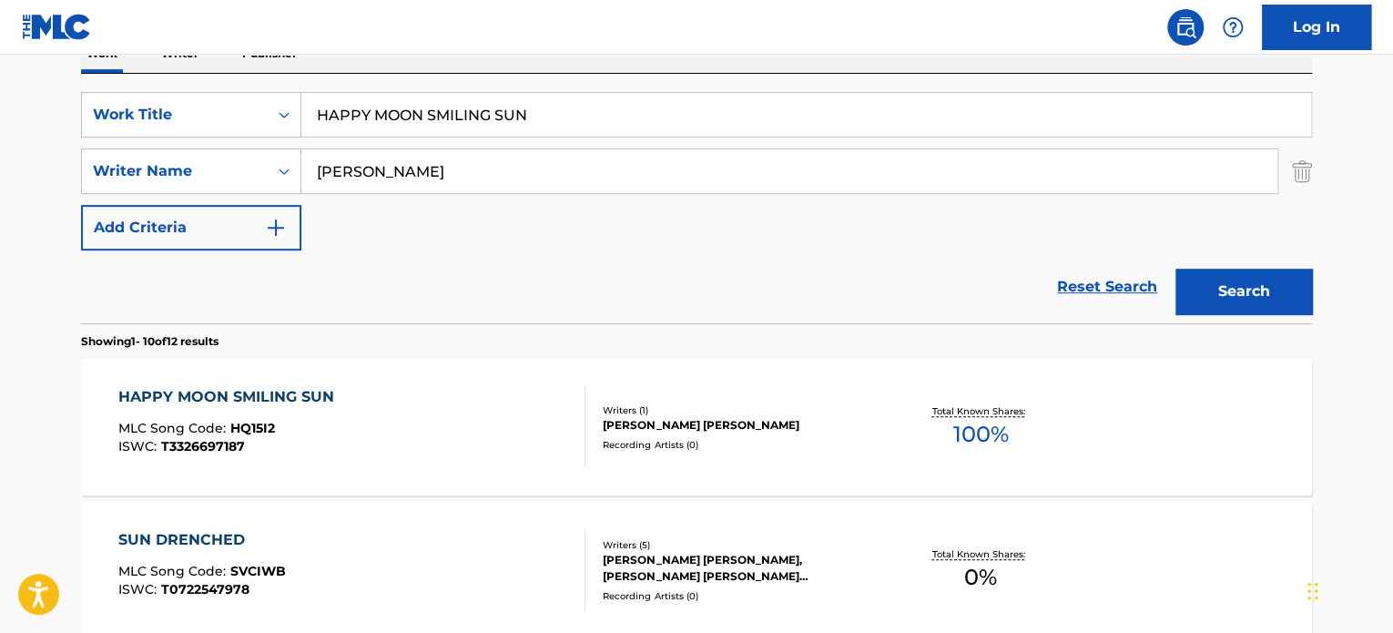
scroll to position [344, 0]
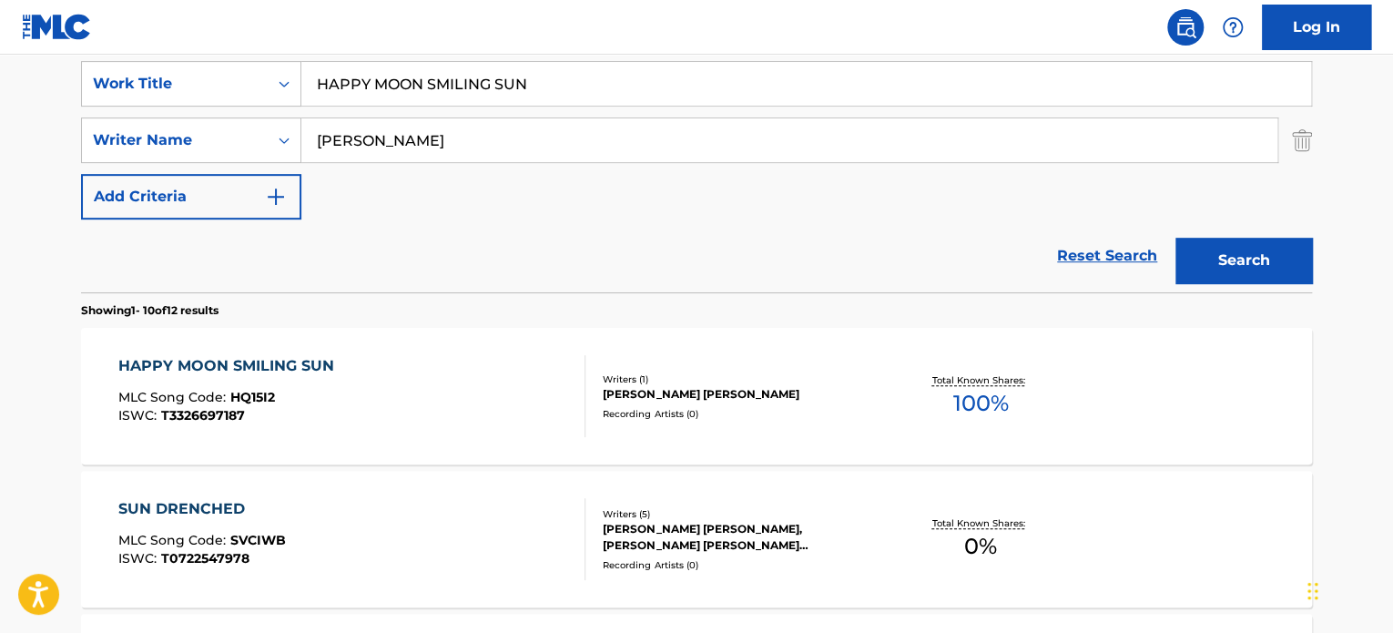
click at [462, 386] on div "HAPPY MOON SMILING SUN MLC Song Code : HQ15I2 ISWC : T3326697187" at bounding box center [352, 396] width 468 height 82
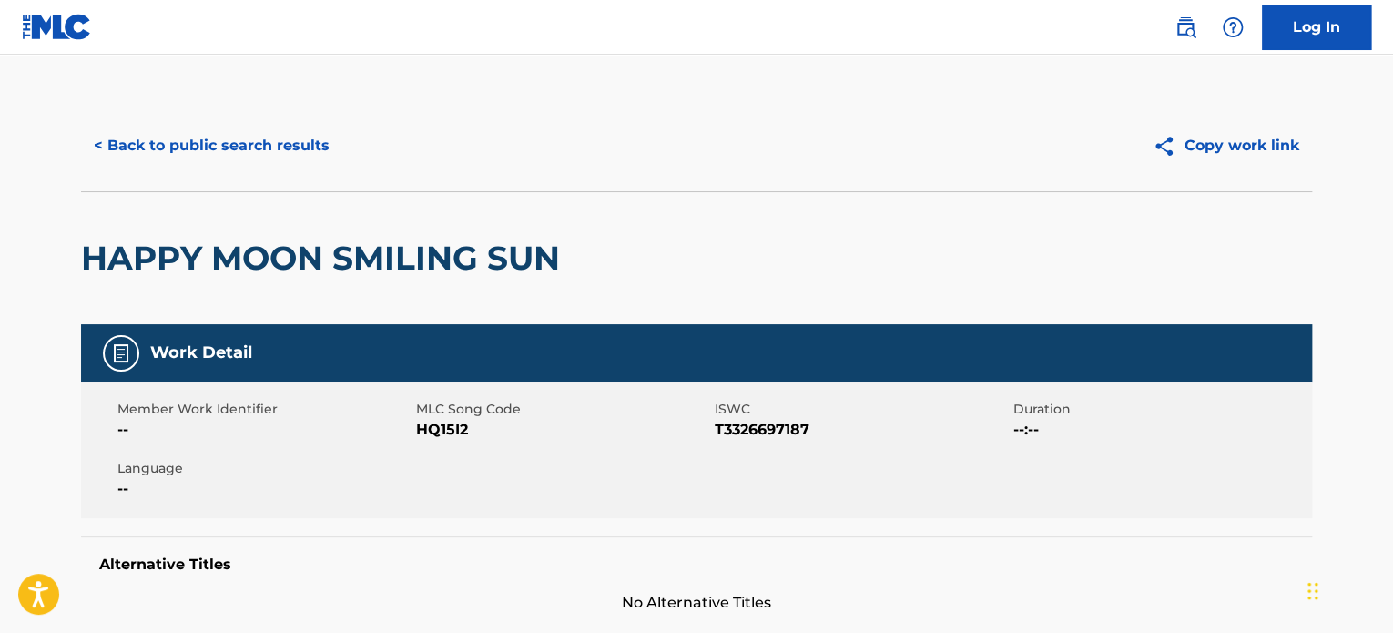
scroll to position [546, 0]
